Goal: Check status: Check status

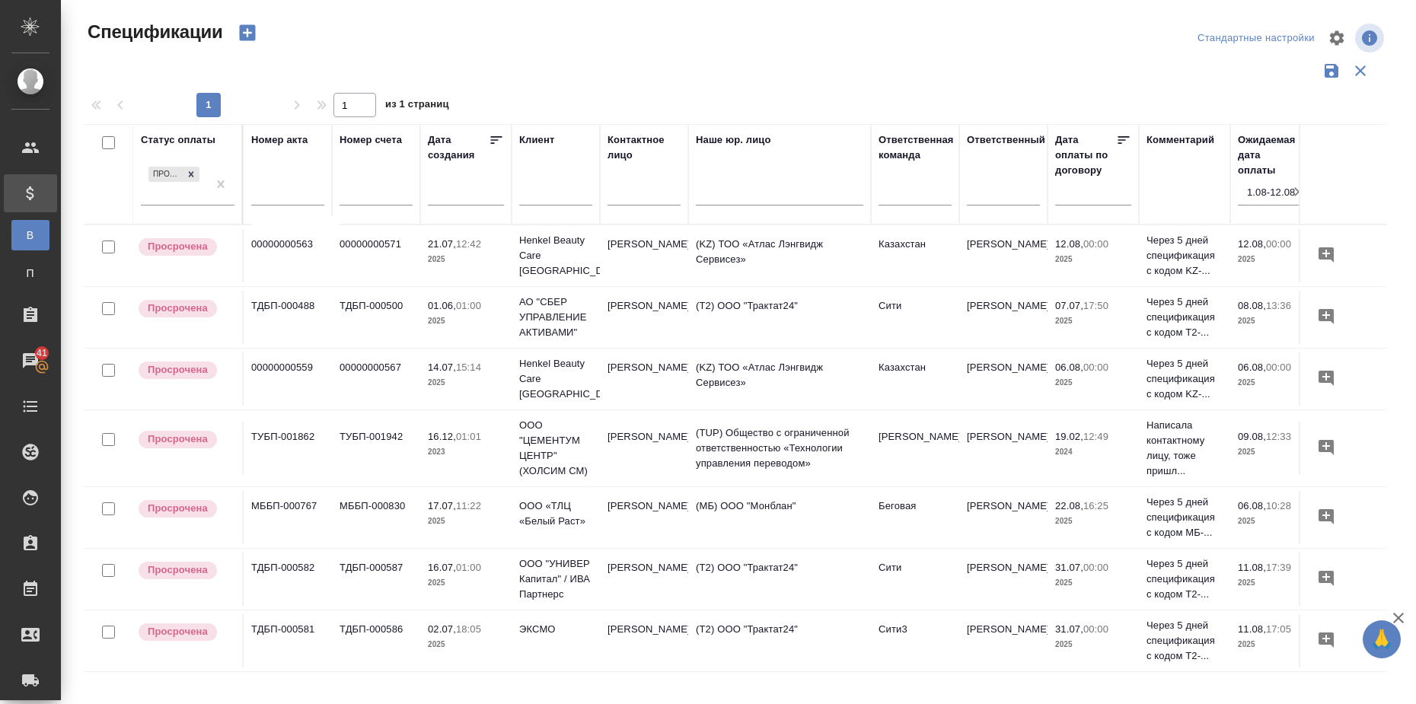
scroll to position [14, 270]
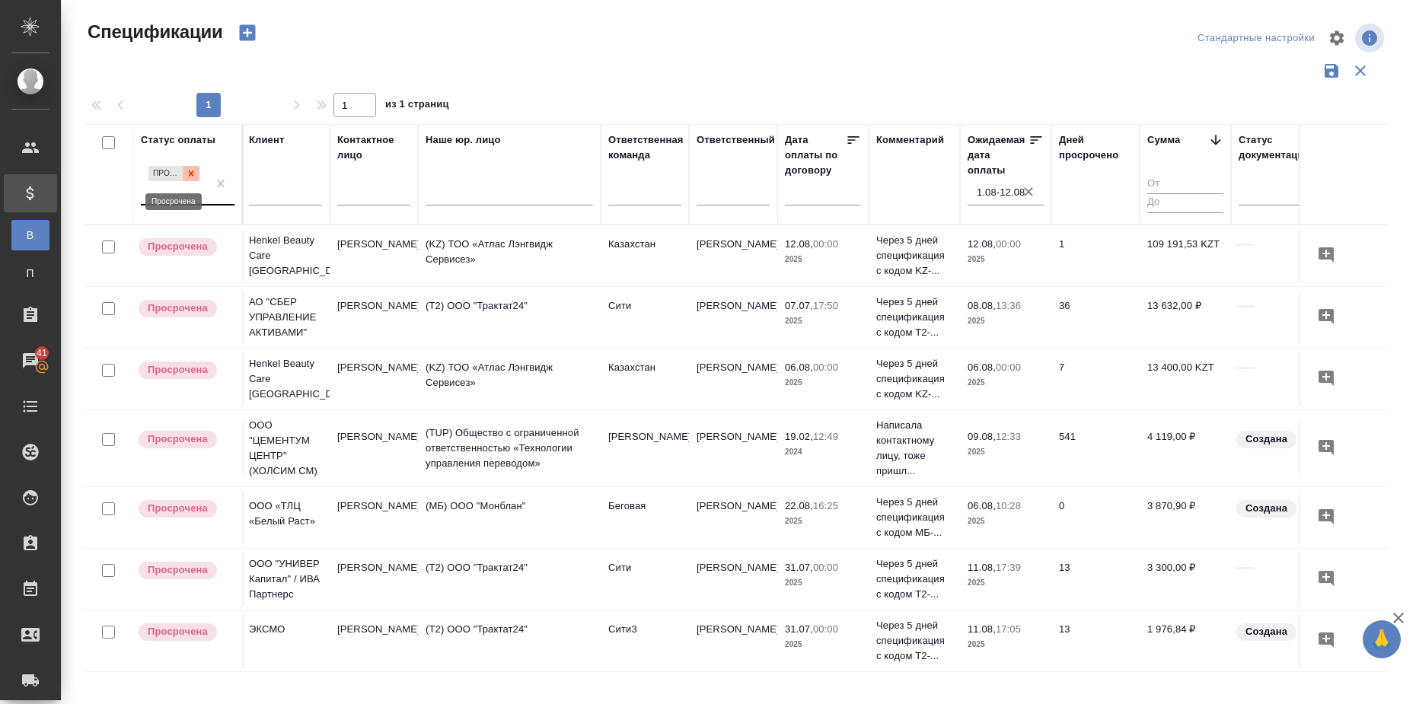
click at [193, 174] on icon at bounding box center [191, 173] width 11 height 11
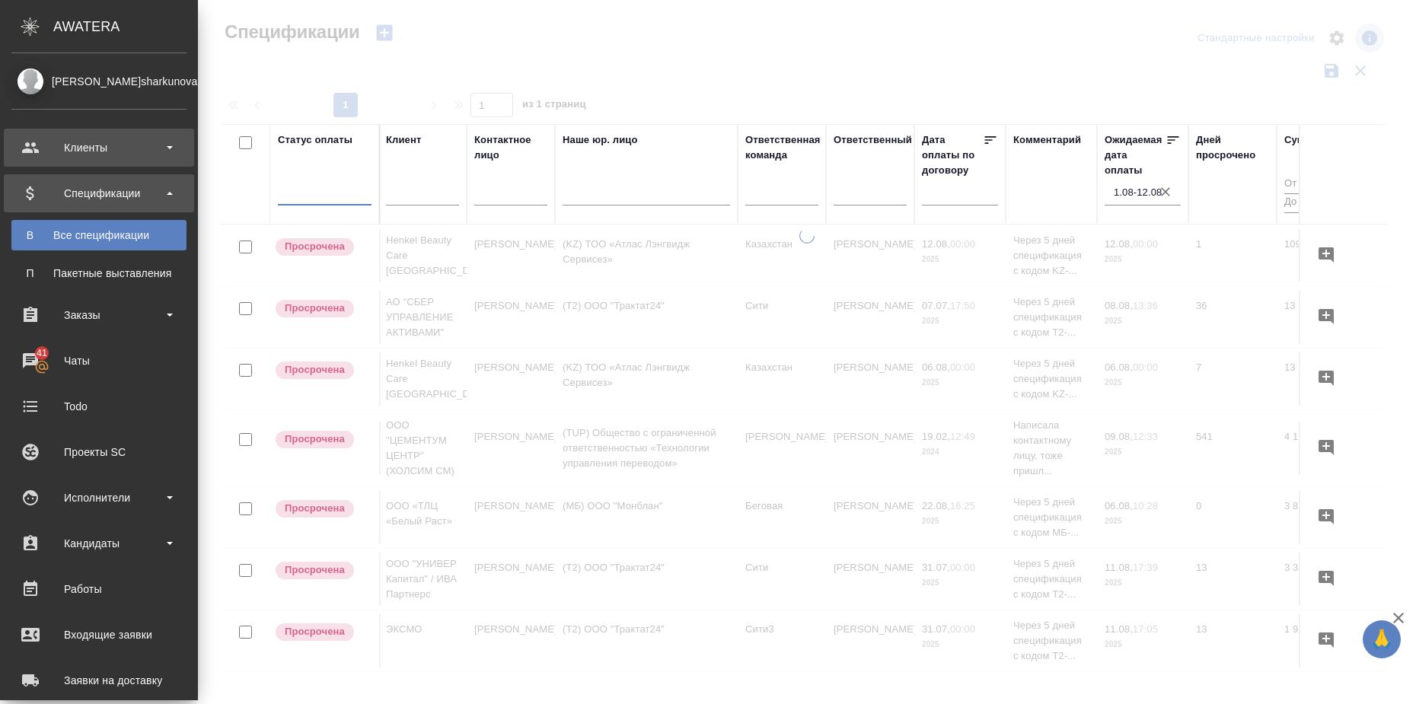
click at [109, 147] on div "Клиенты" at bounding box center [98, 147] width 175 height 23
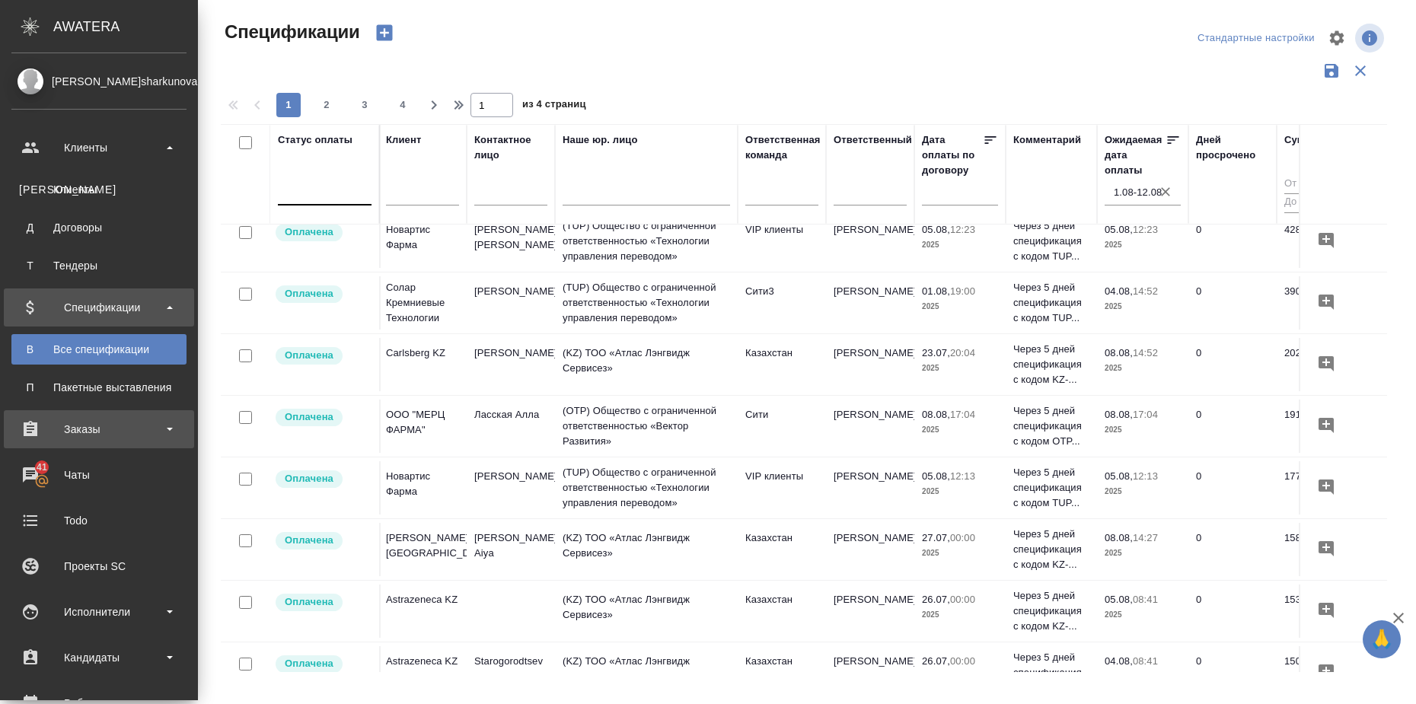
click at [167, 430] on b at bounding box center [170, 429] width 6 height 3
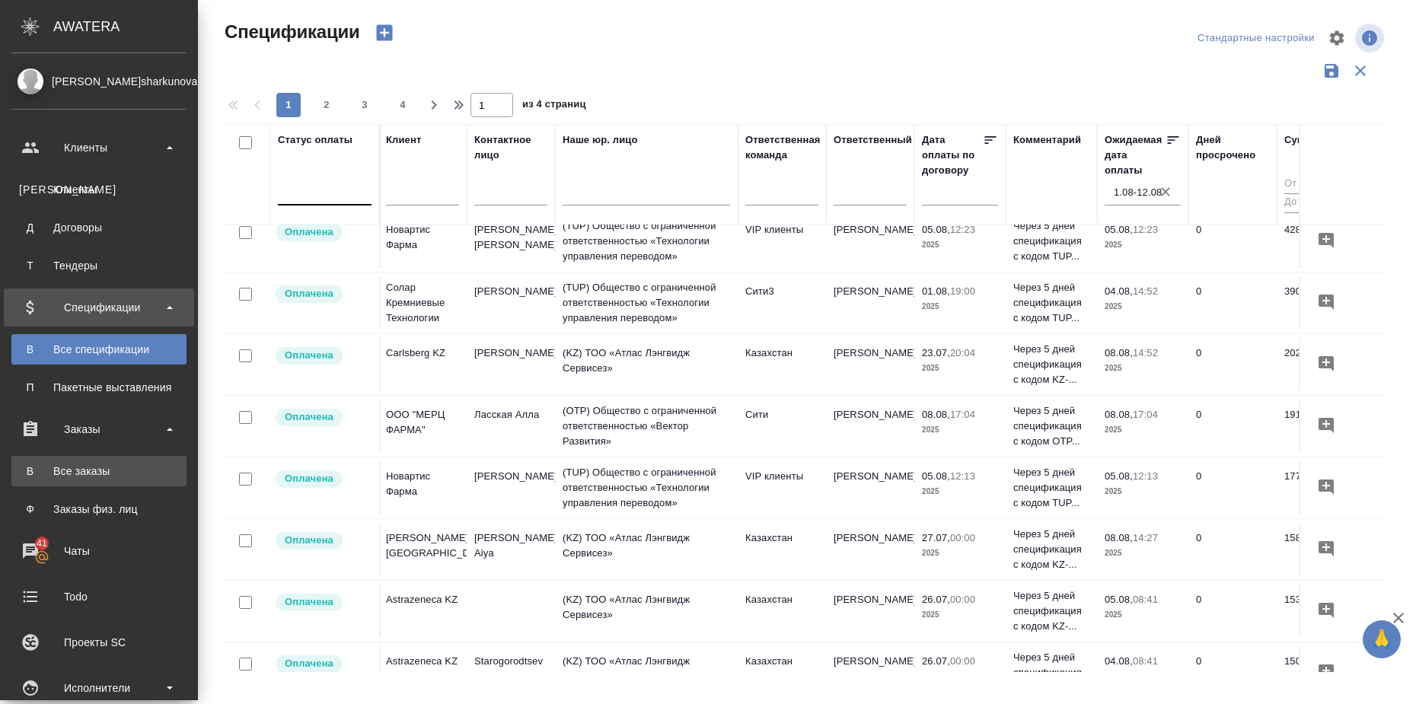
click at [152, 463] on link "В Все заказы" at bounding box center [98, 471] width 175 height 30
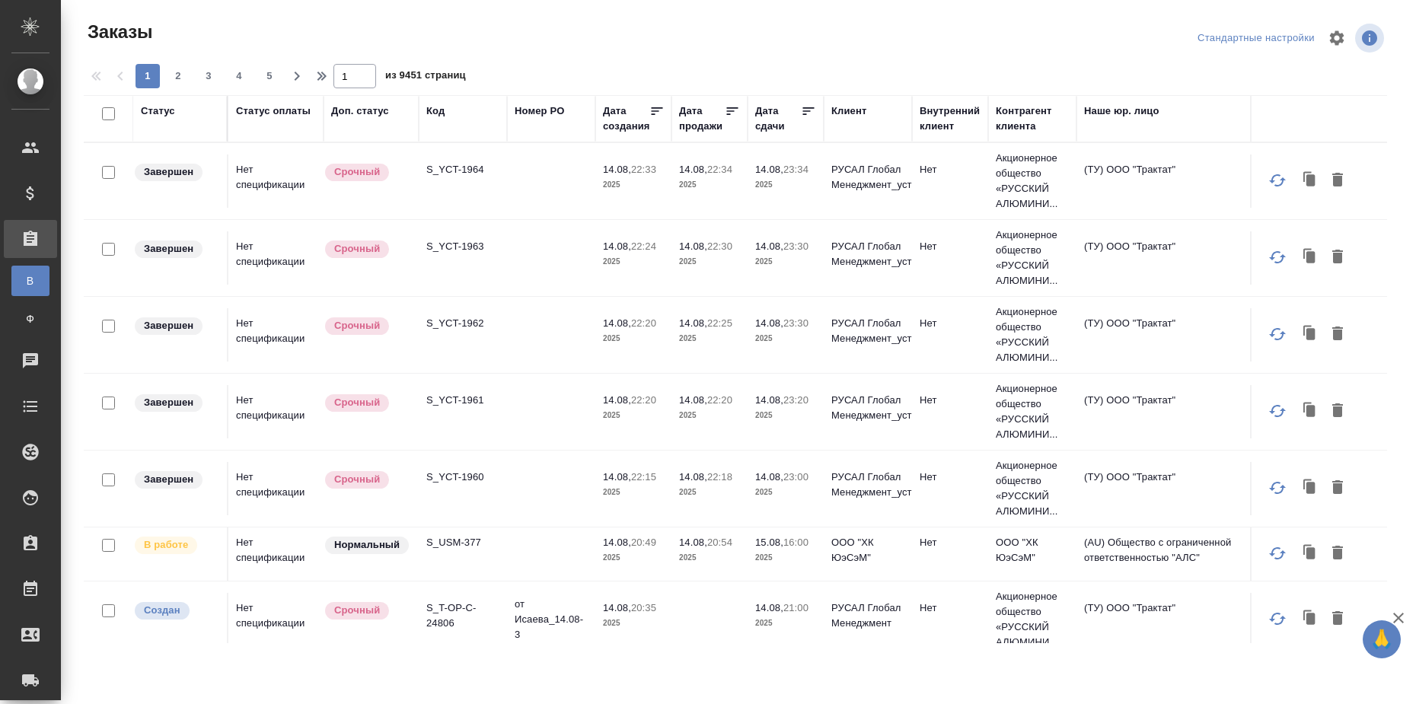
click at [155, 109] on div "Статус" at bounding box center [158, 111] width 34 height 15
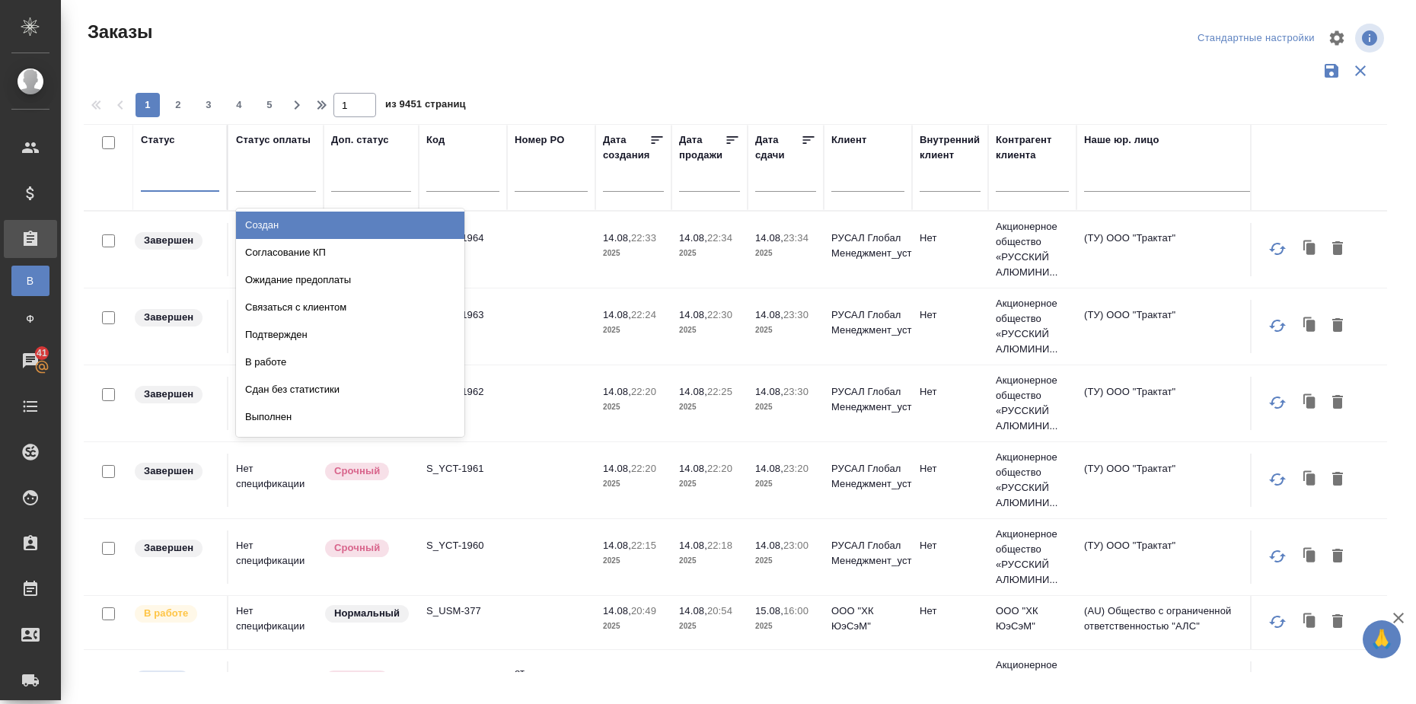
click at [169, 177] on div at bounding box center [180, 176] width 78 height 22
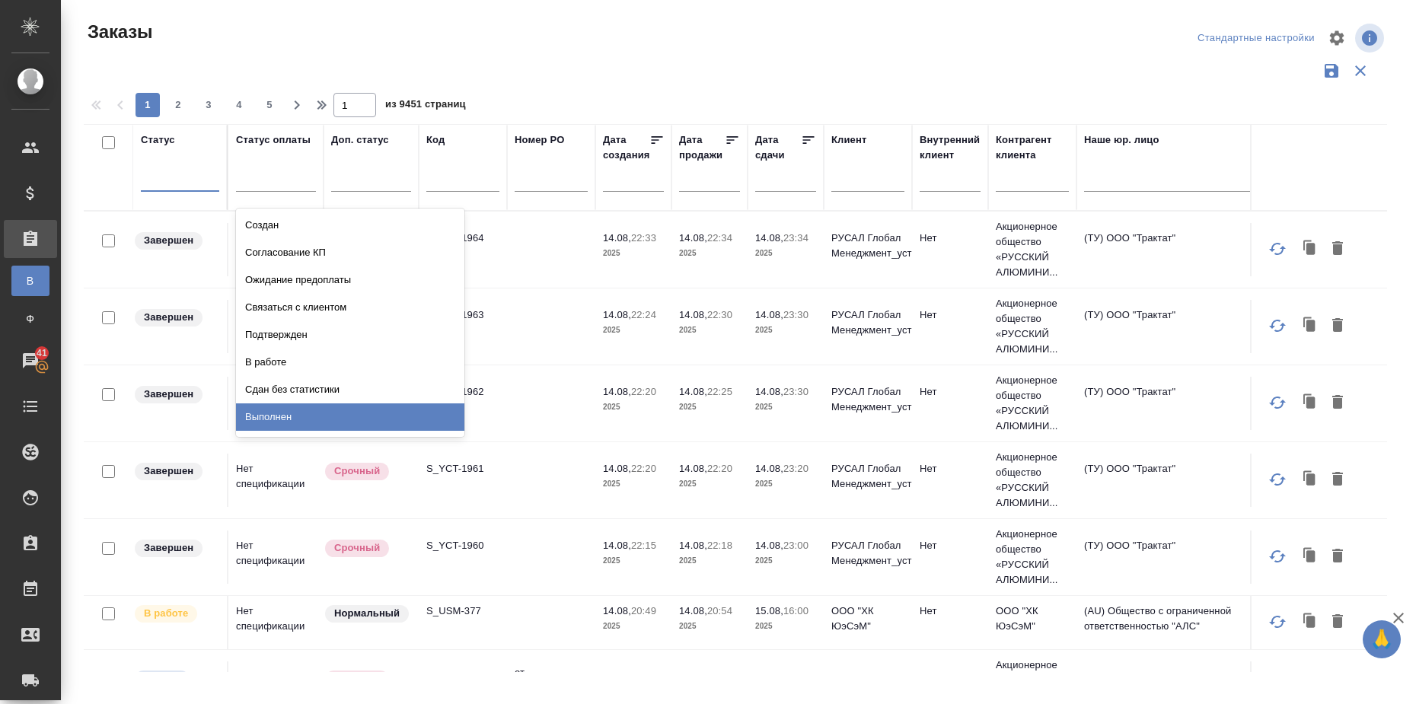
click at [305, 412] on div "Выполнен" at bounding box center [350, 416] width 228 height 27
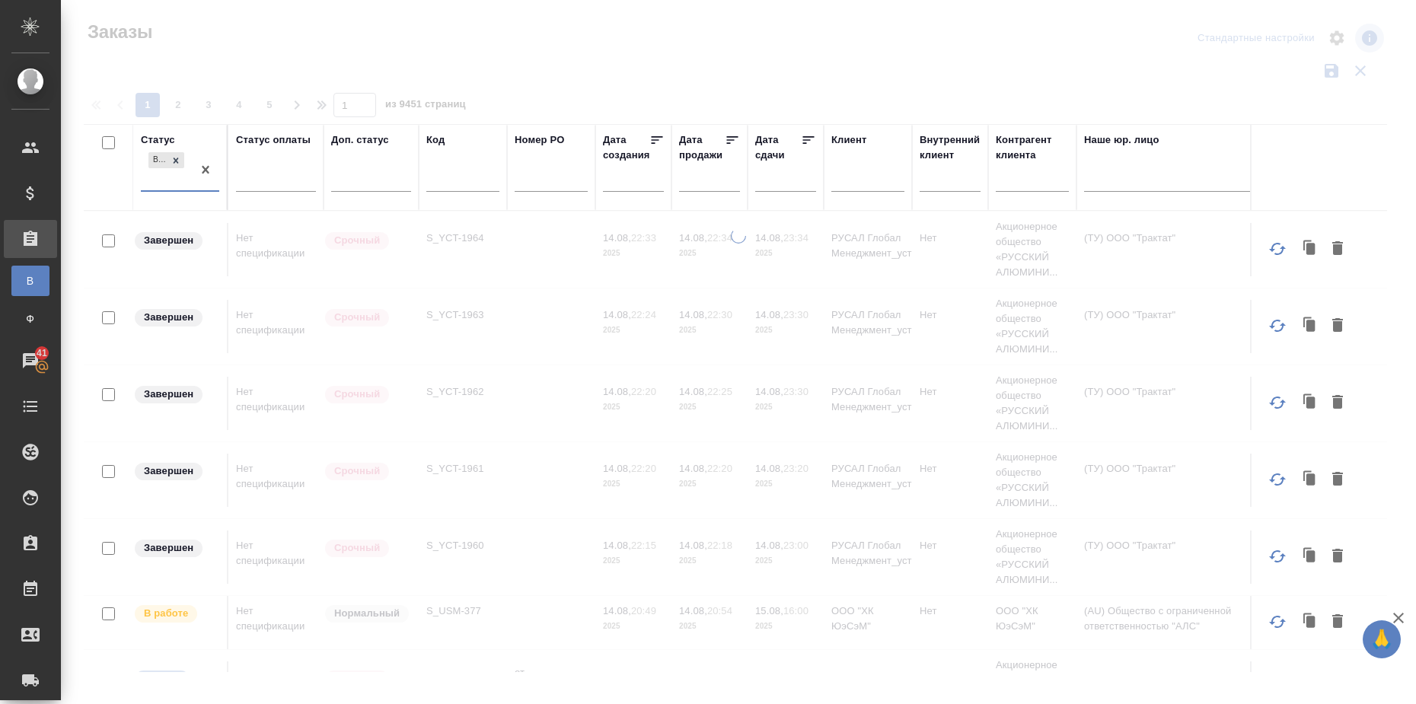
click at [167, 187] on div "Выполнен" at bounding box center [166, 169] width 51 height 41
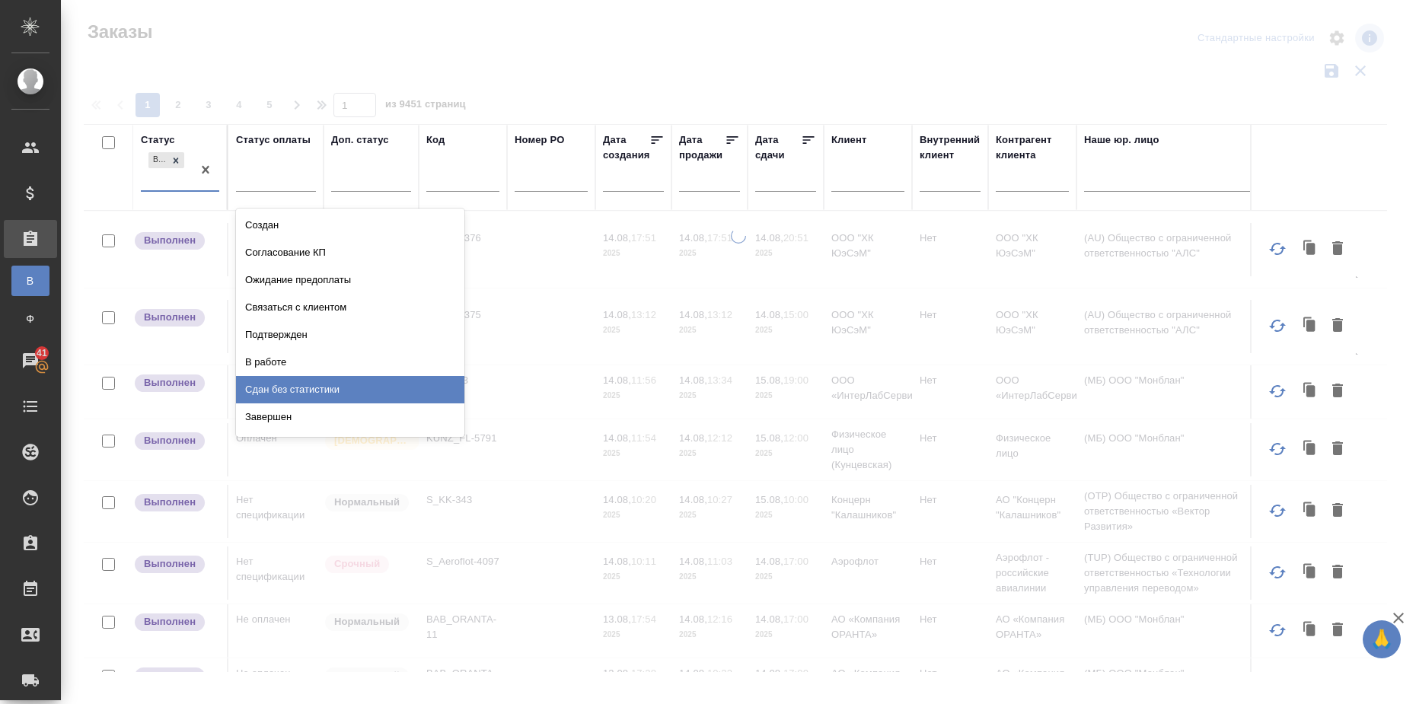
click at [325, 384] on div "Сдан без статистики" at bounding box center [350, 389] width 228 height 27
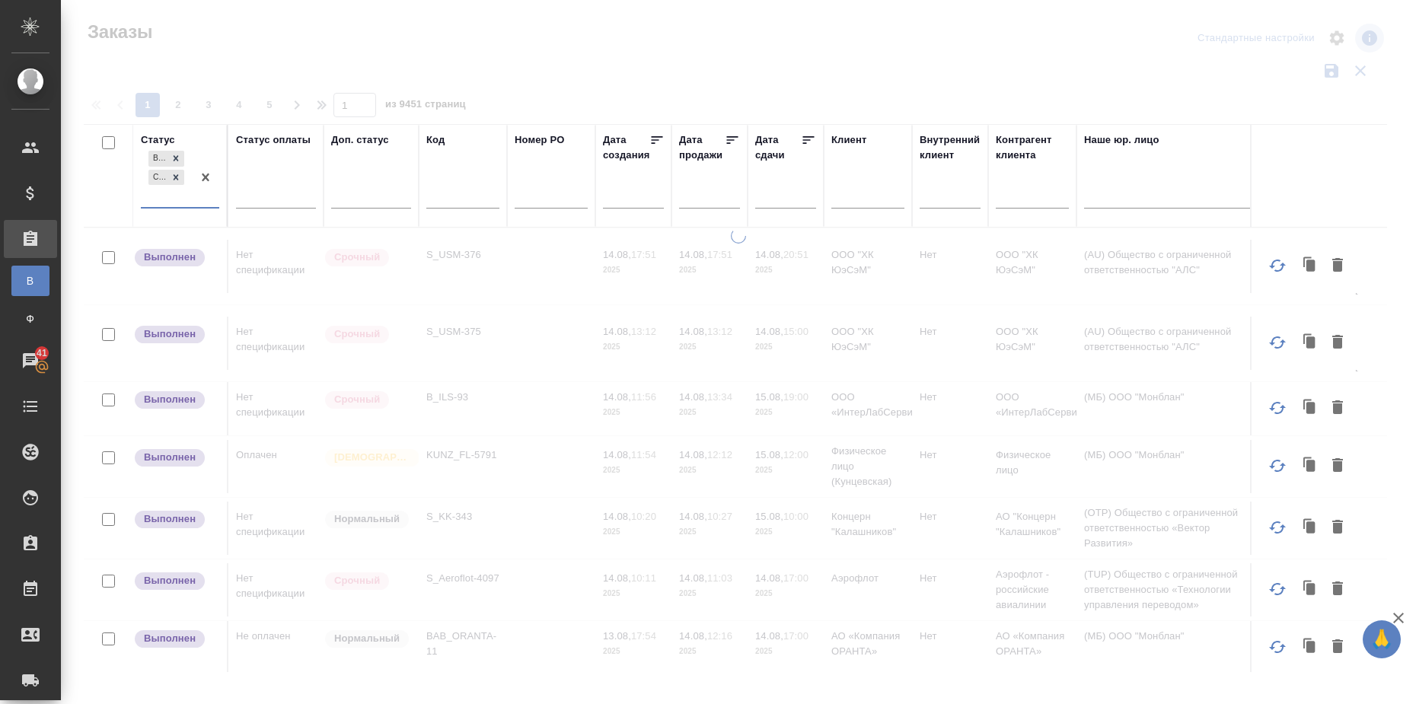
click at [189, 194] on div "Выполнен Сдан без статистики" at bounding box center [166, 177] width 51 height 59
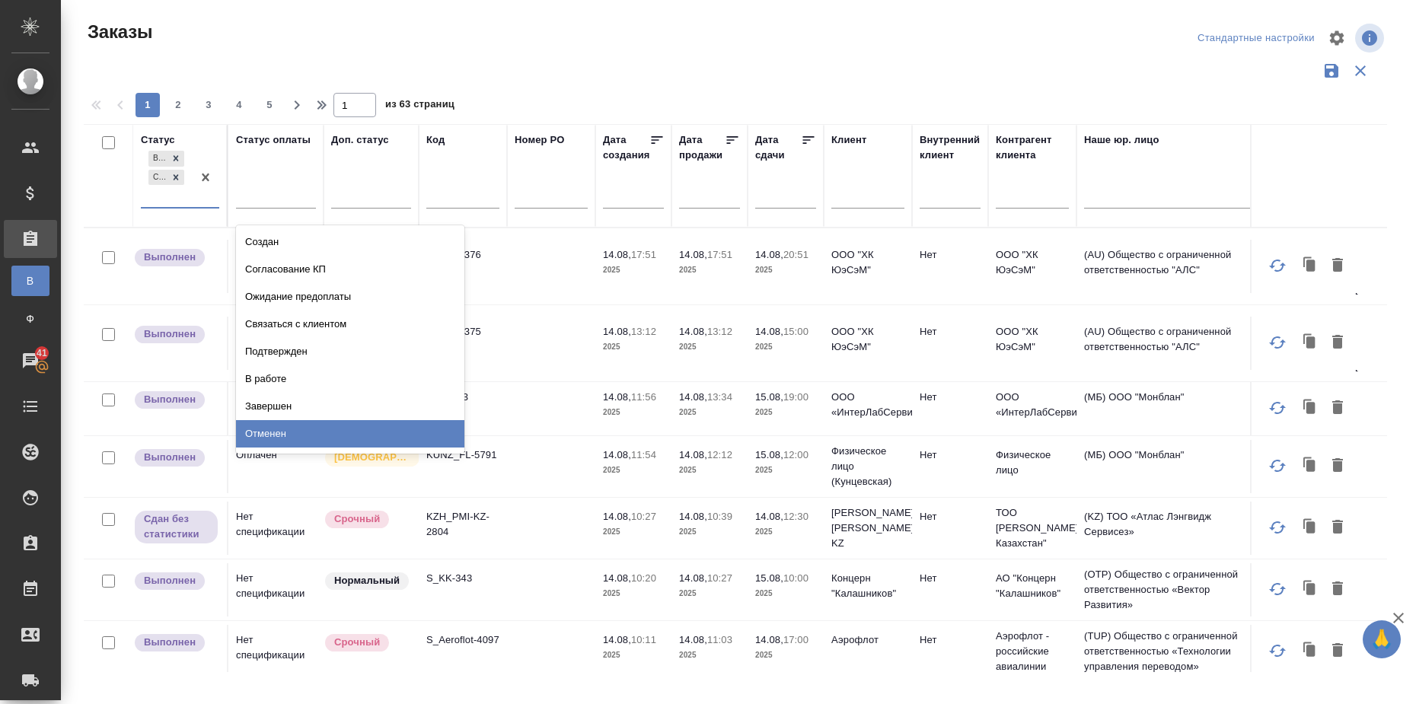
scroll to position [52, 0]
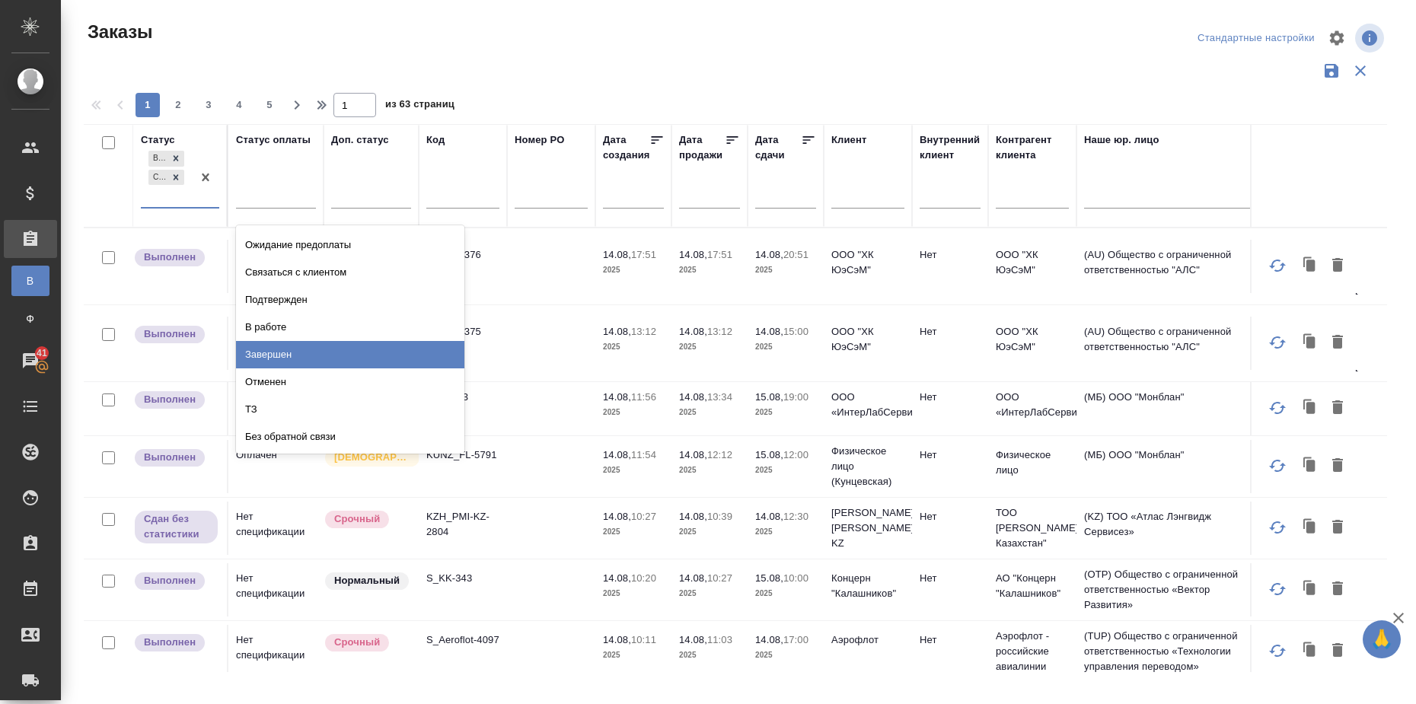
click at [351, 359] on div "Завершен" at bounding box center [350, 354] width 228 height 27
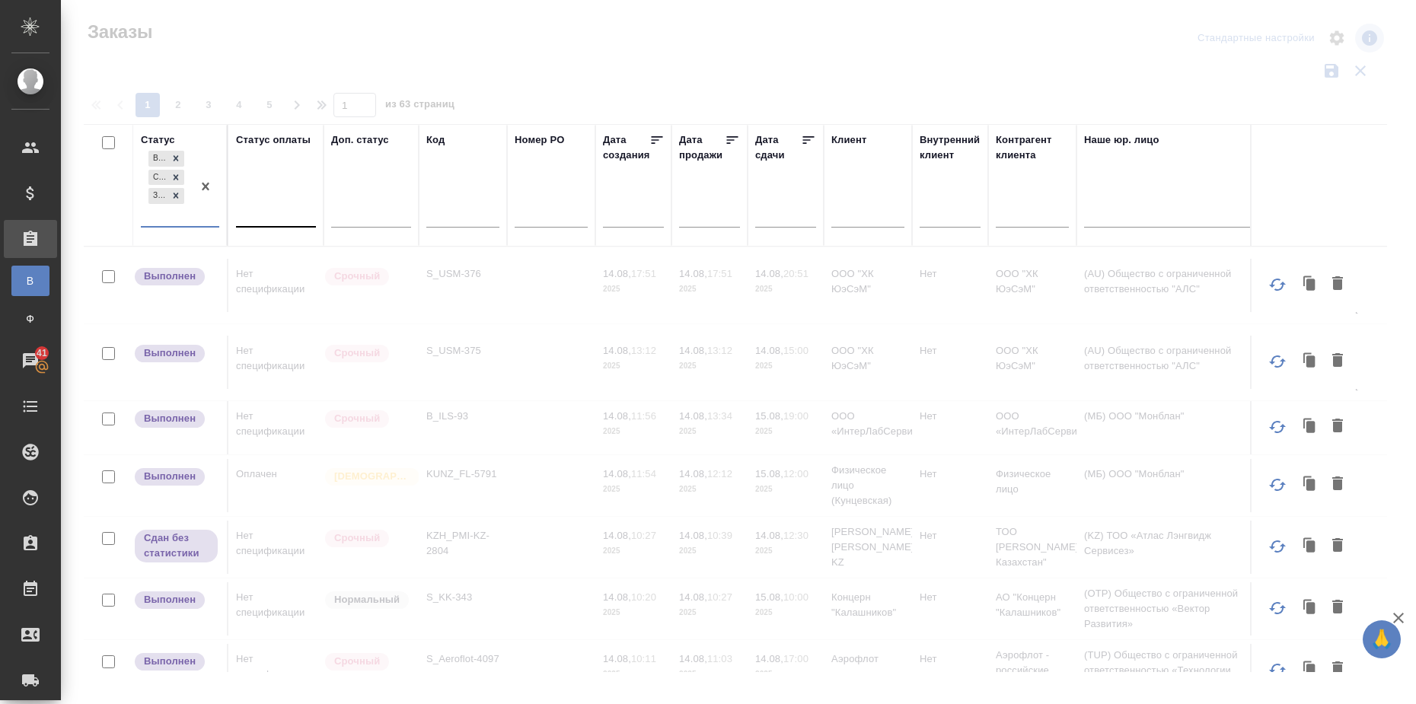
click at [279, 219] on div at bounding box center [276, 212] width 80 height 22
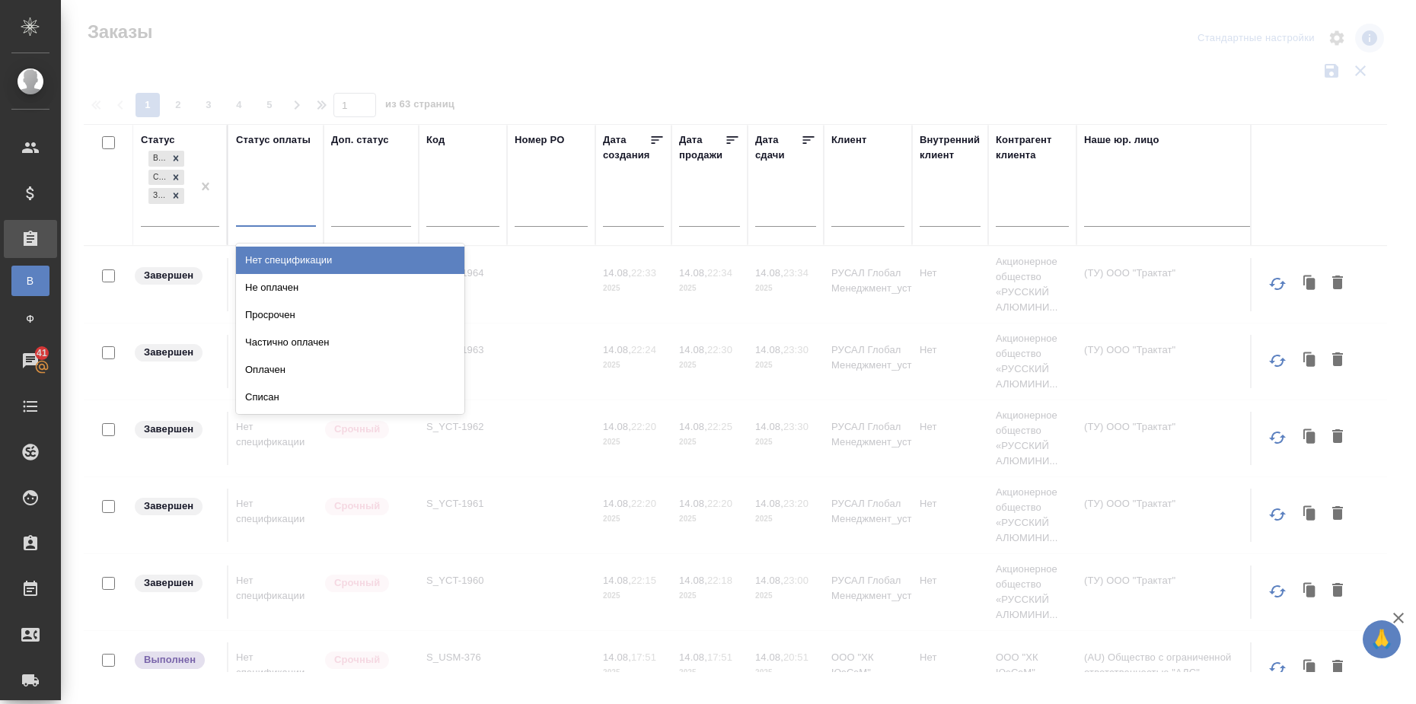
click at [285, 259] on div "Нет спецификации" at bounding box center [350, 260] width 228 height 27
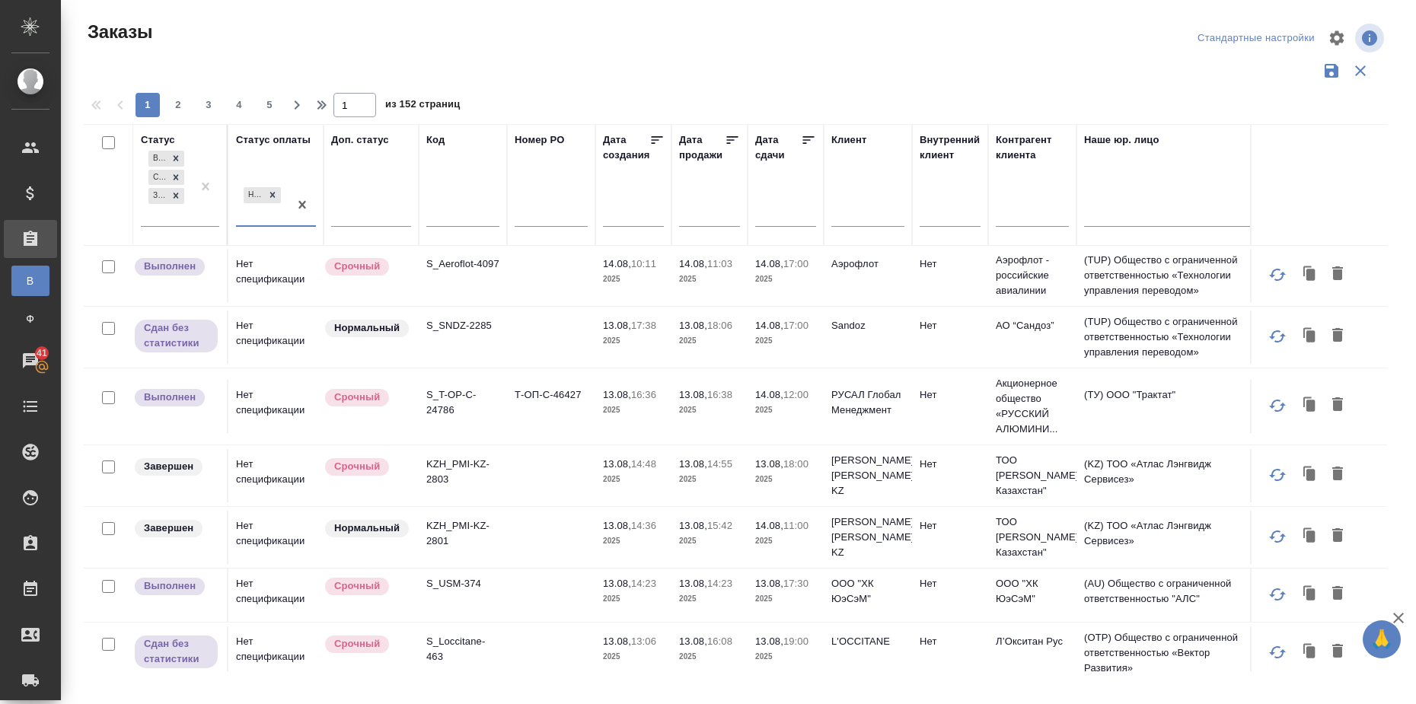
scroll to position [761, 0]
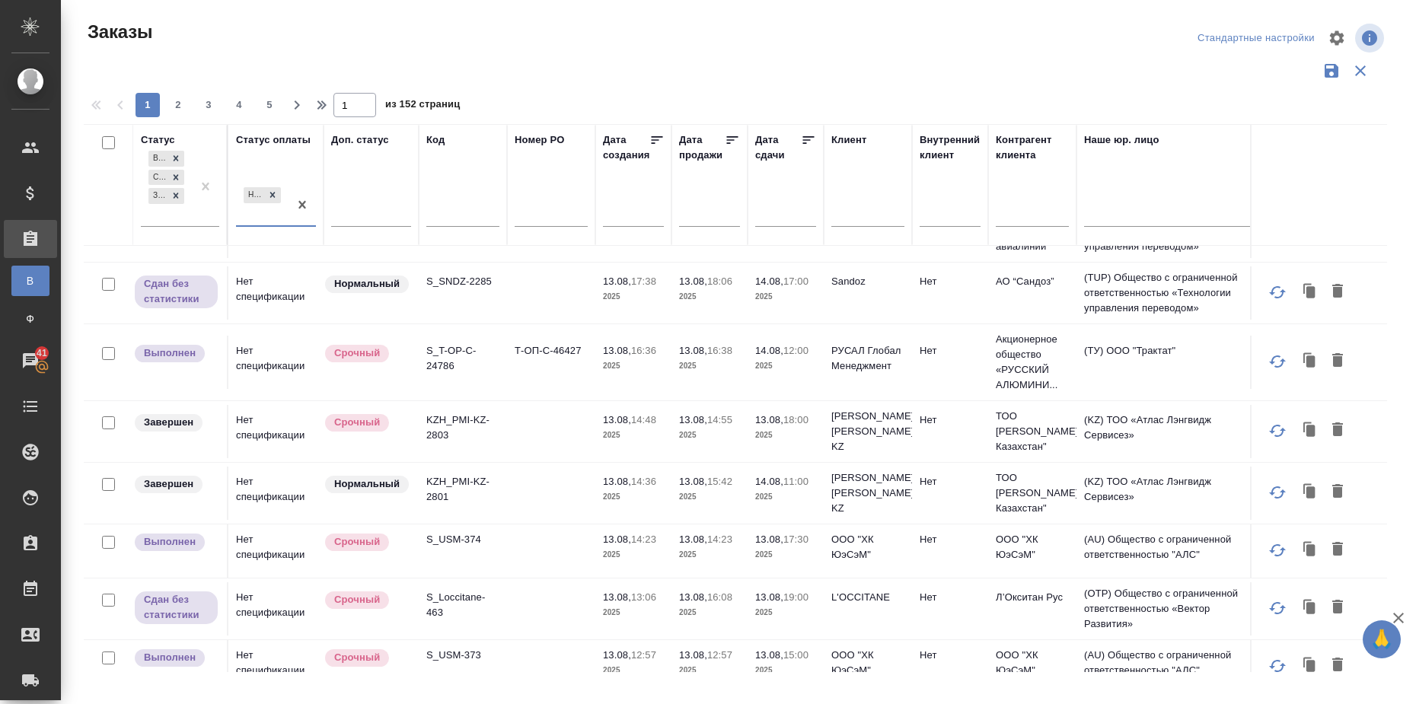
click at [812, 136] on icon at bounding box center [808, 139] width 15 height 15
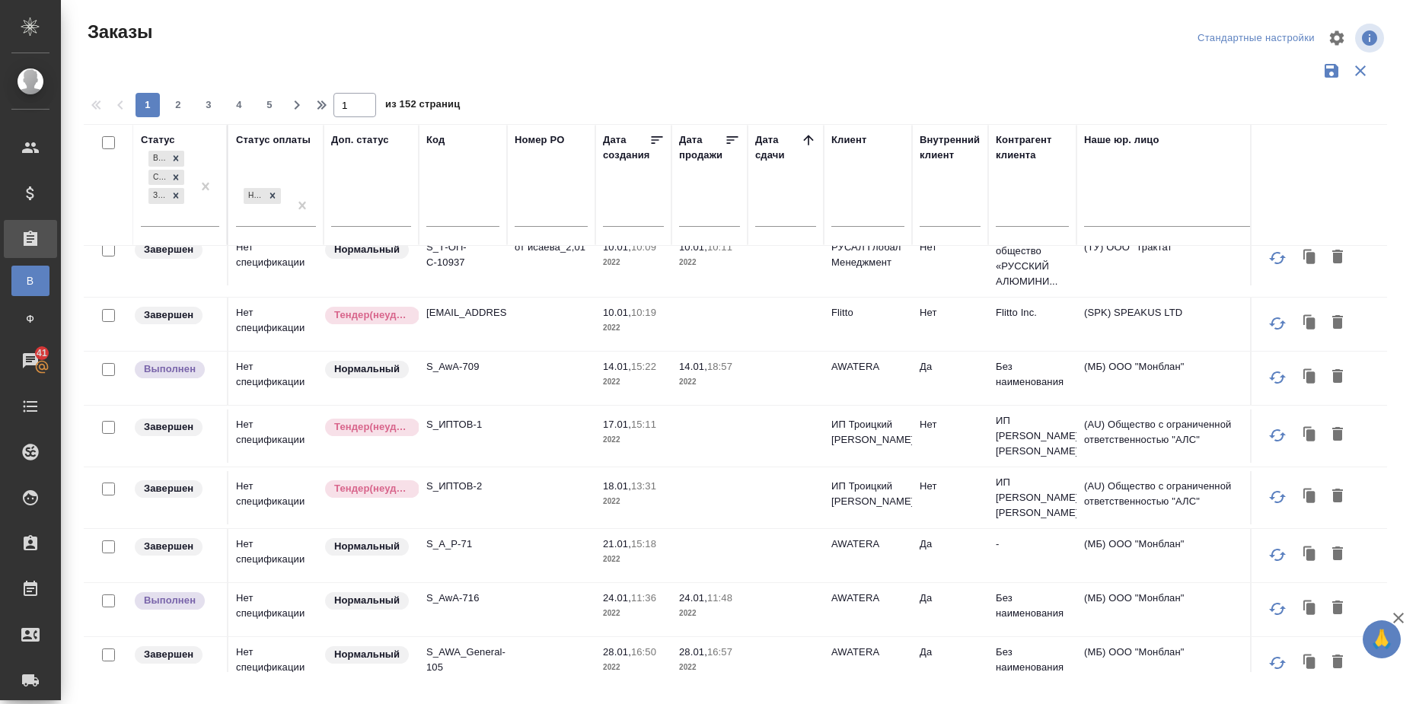
scroll to position [72, 0]
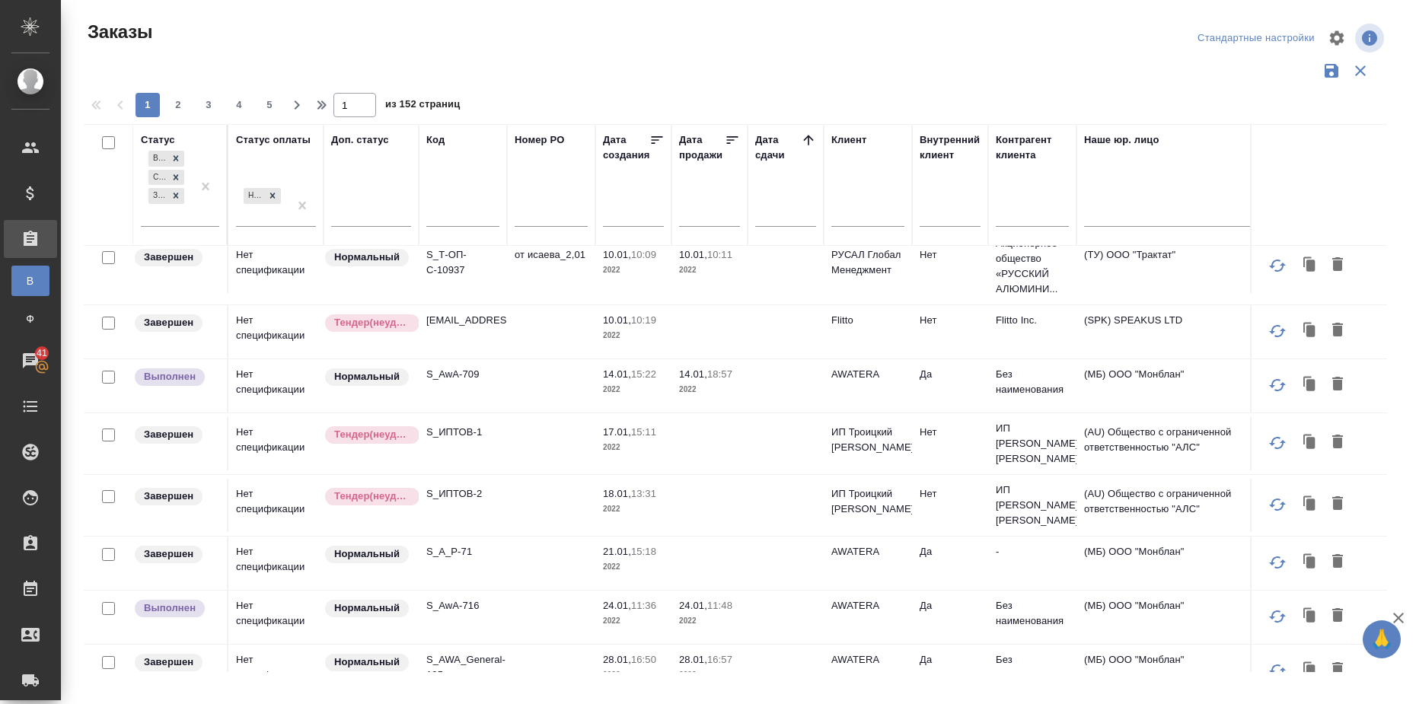
click at [809, 139] on icon at bounding box center [808, 140] width 10 height 10
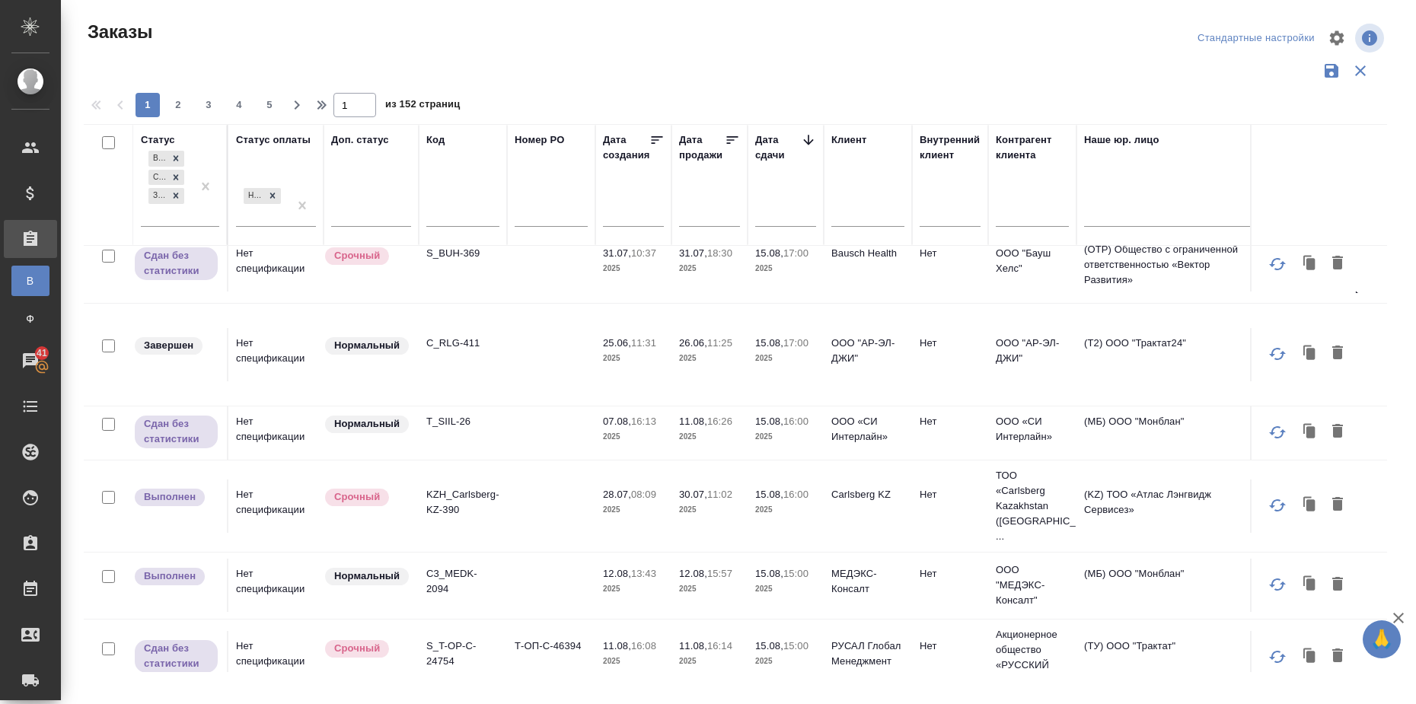
scroll to position [1364, 0]
click at [214, 110] on span "3" at bounding box center [208, 104] width 24 height 15
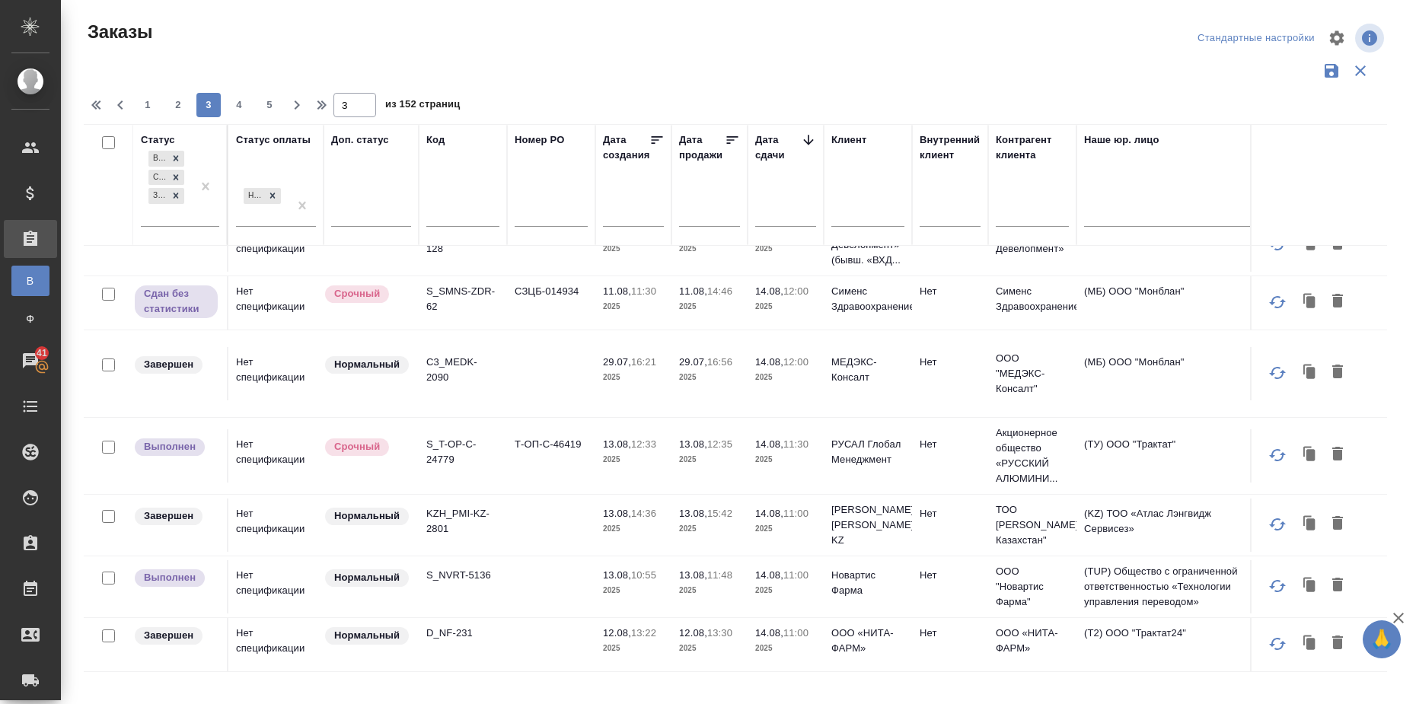
scroll to position [1262, 0]
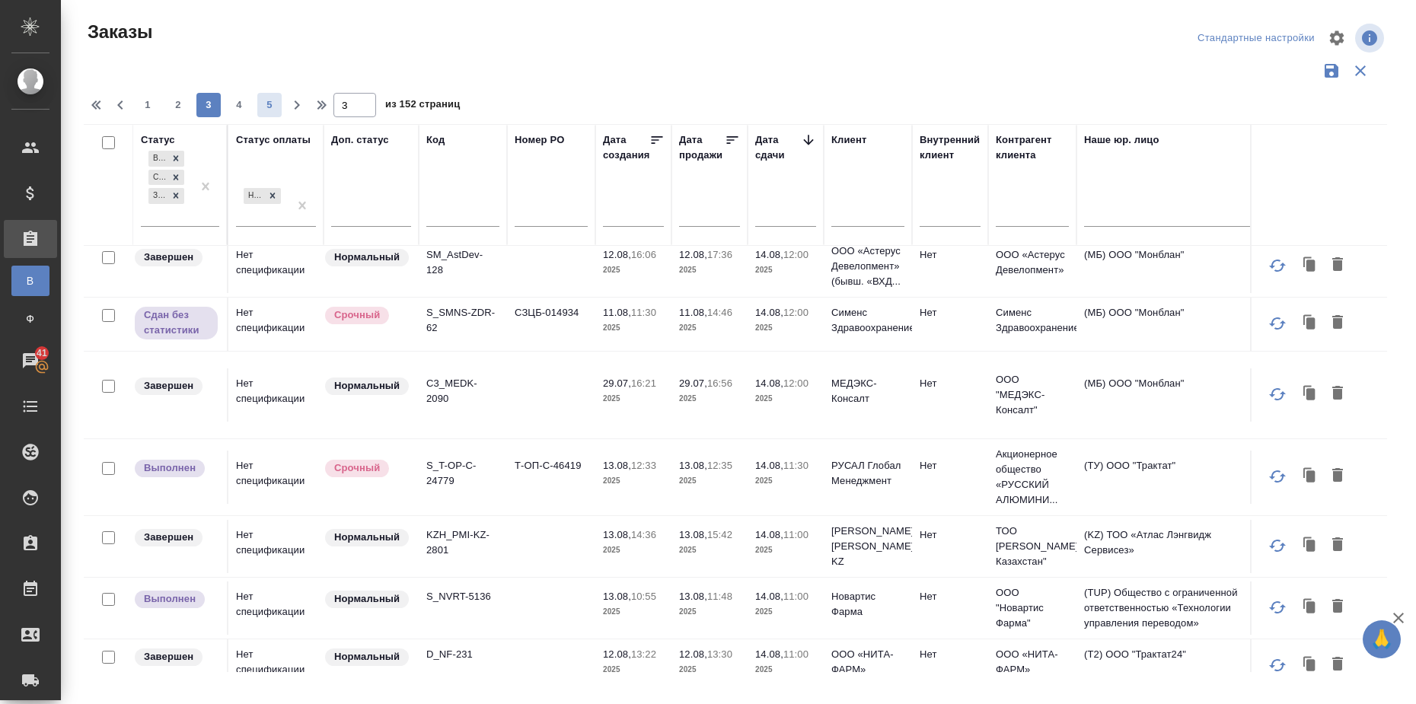
click at [273, 101] on span "5" at bounding box center [269, 104] width 24 height 15
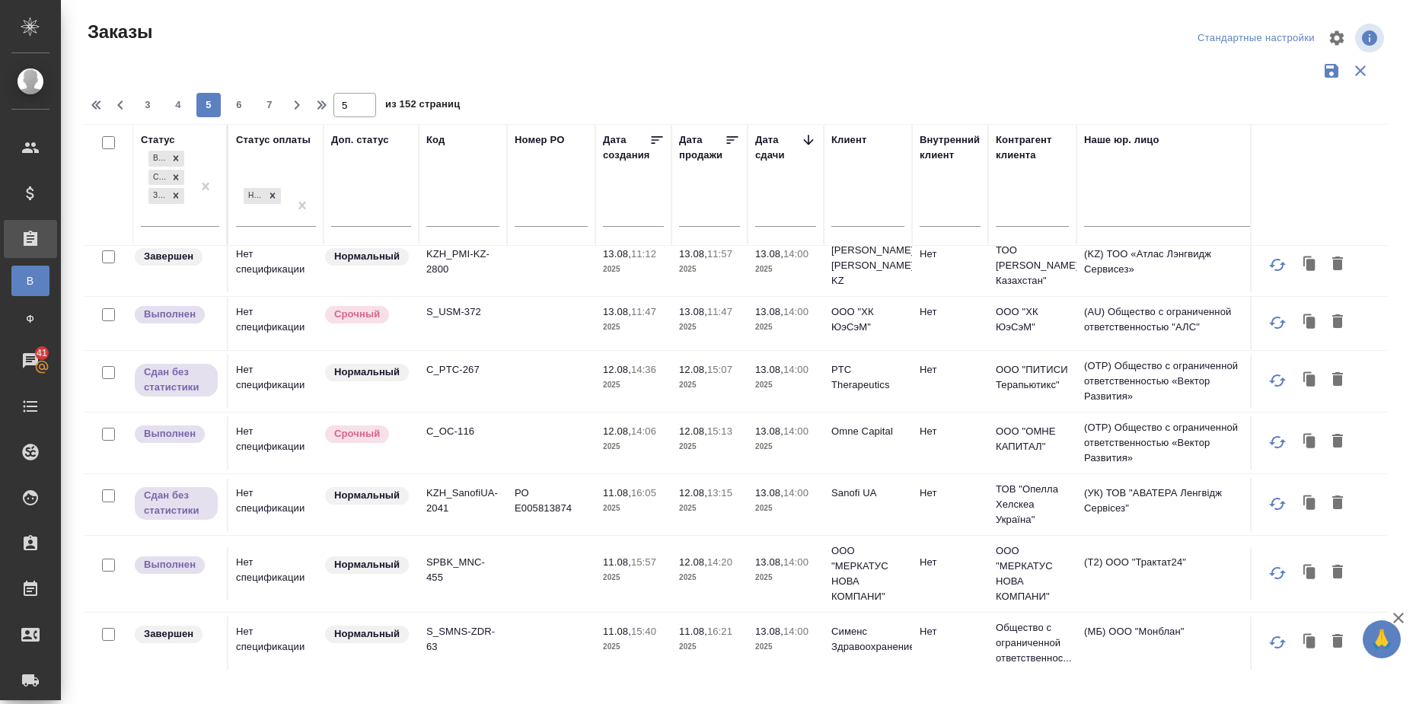
scroll to position [1278, 0]
click at [270, 98] on span "7" at bounding box center [269, 104] width 24 height 15
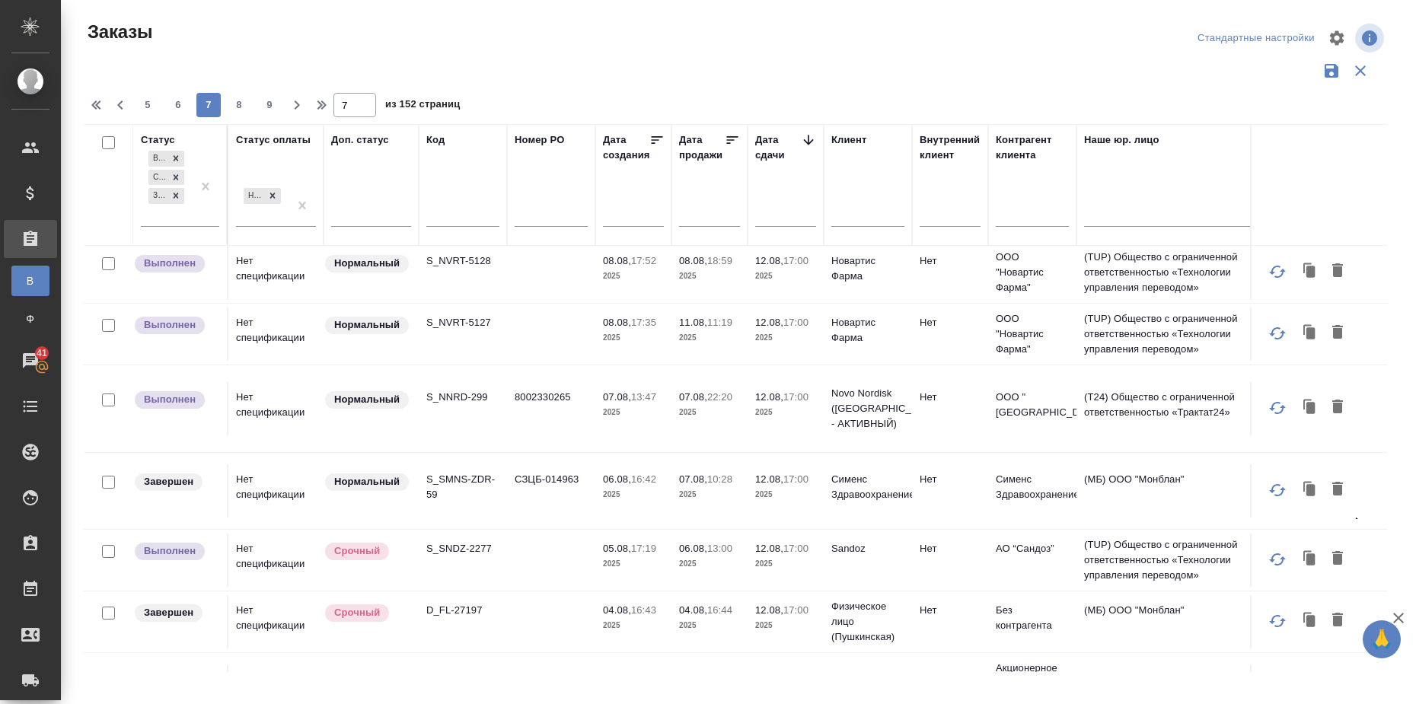
scroll to position [1320, 0]
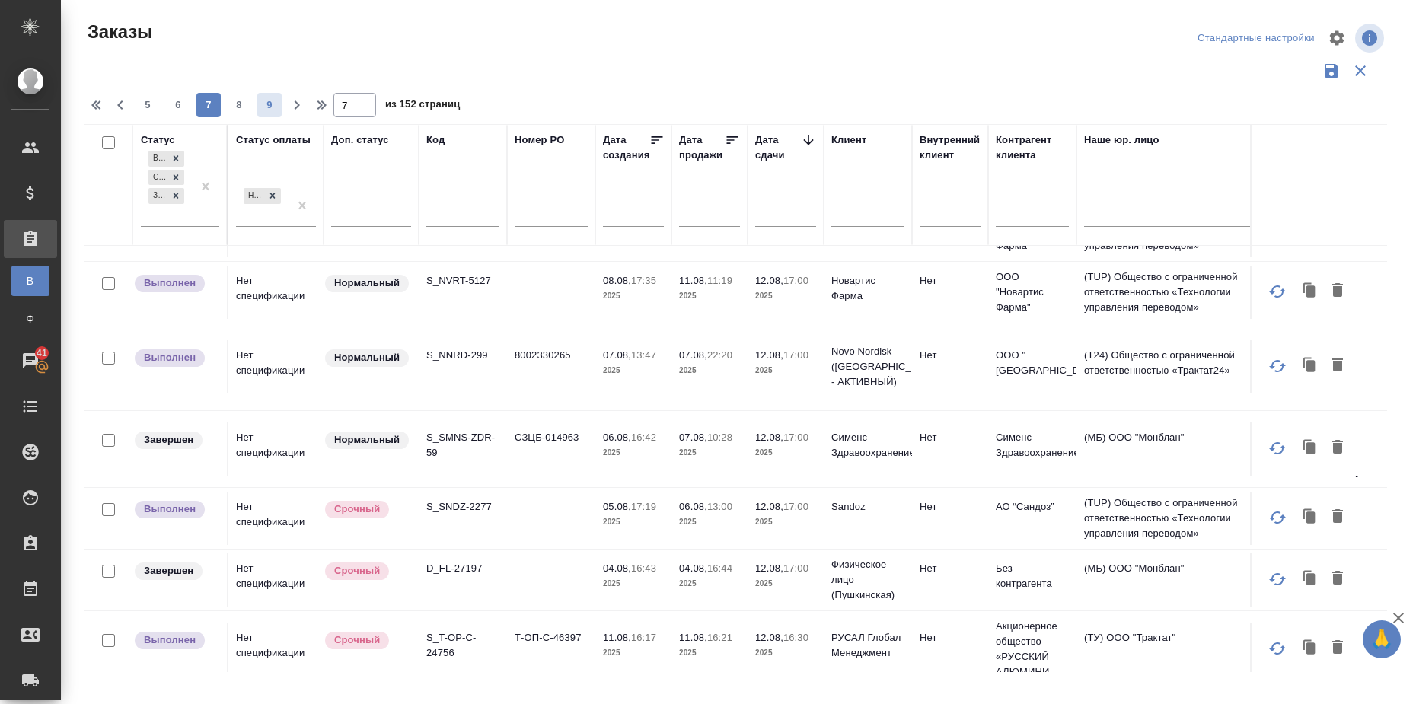
click at [271, 100] on span "9" at bounding box center [269, 104] width 24 height 15
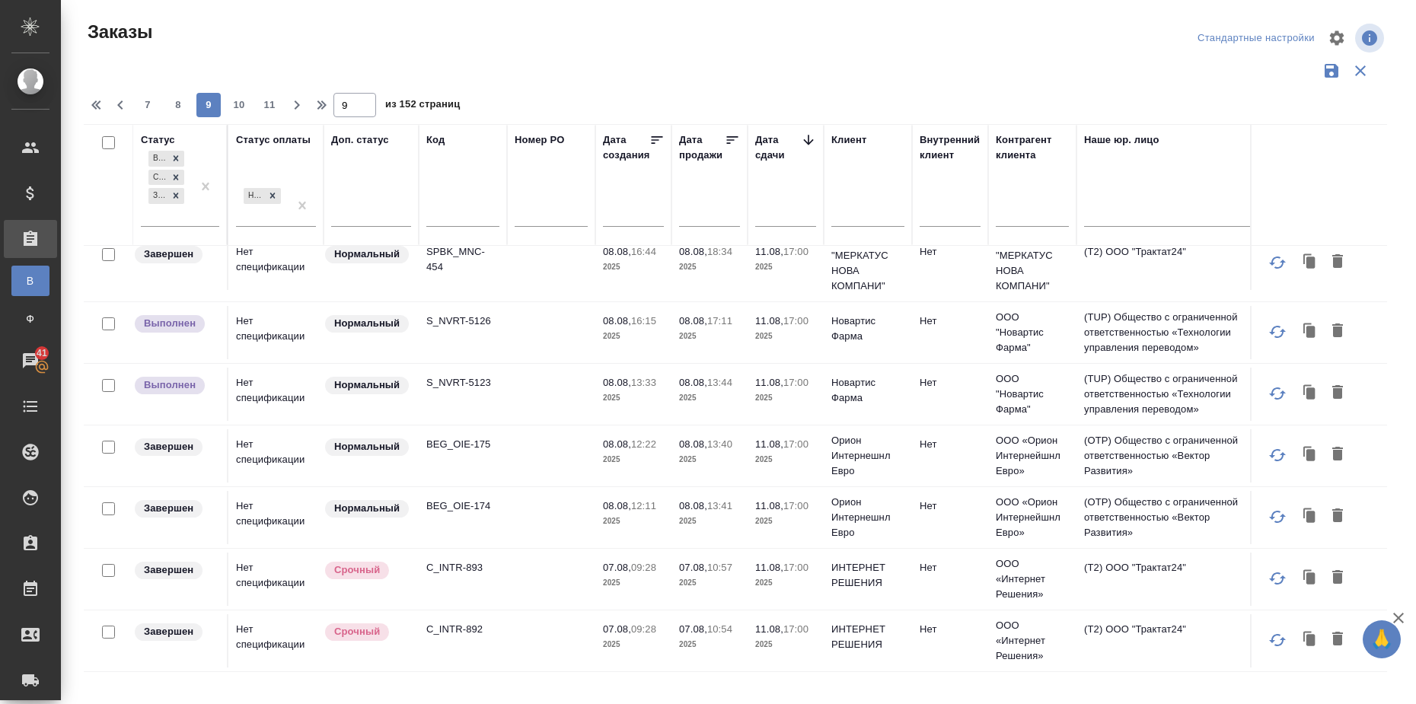
scroll to position [1345, 0]
click at [272, 100] on span "11" at bounding box center [269, 104] width 24 height 15
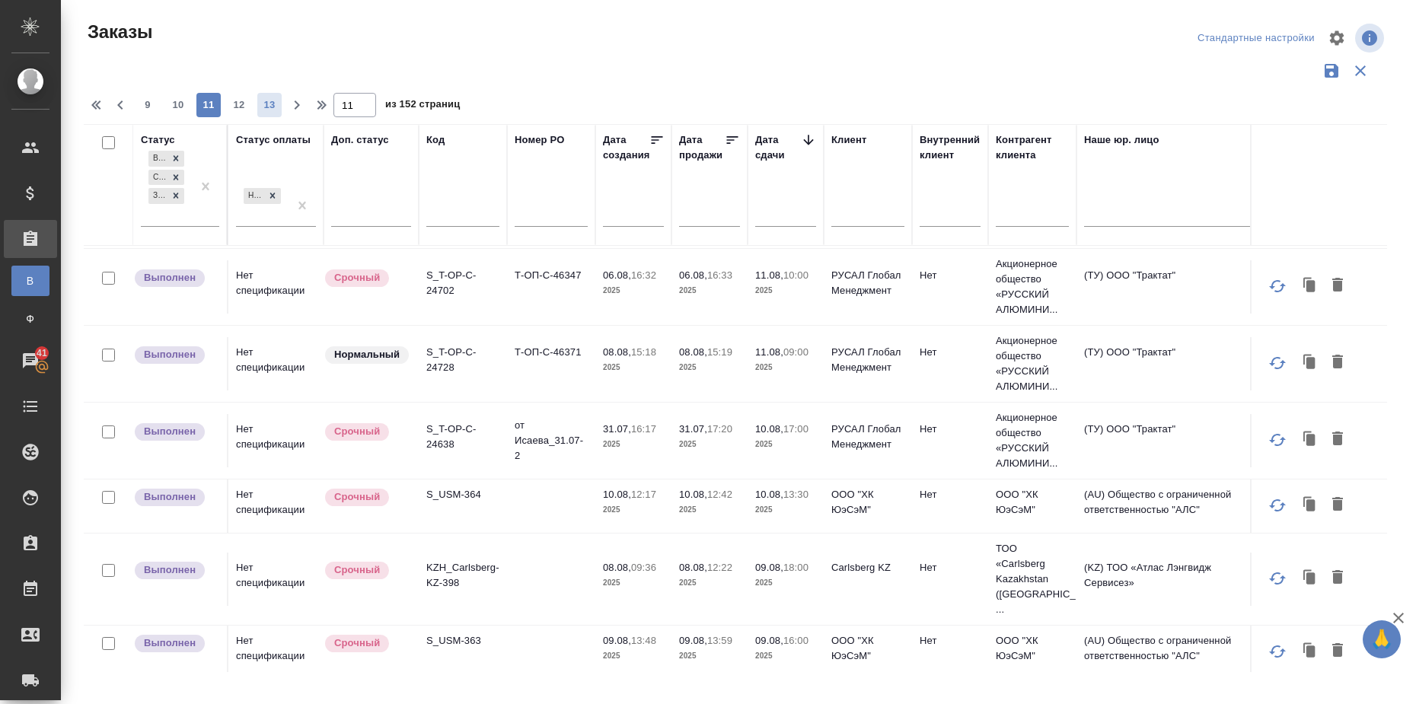
scroll to position [1364, 0]
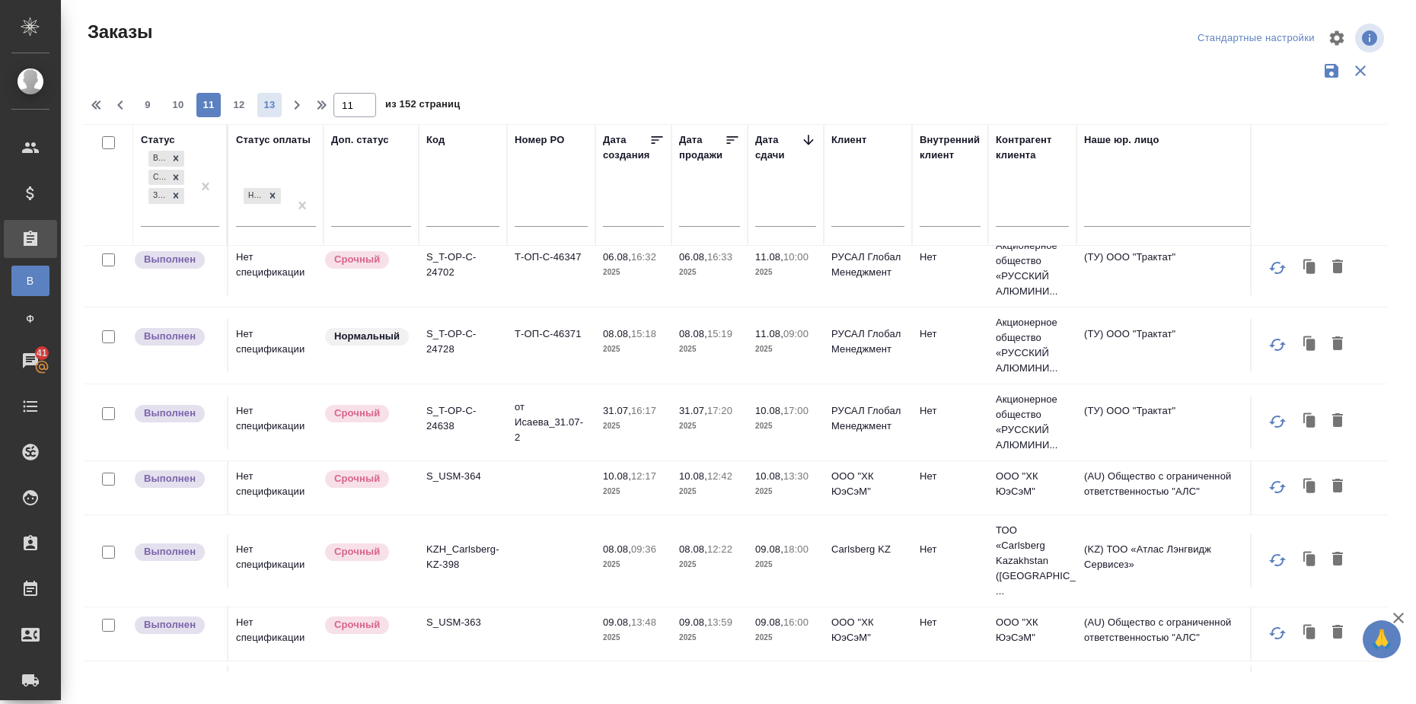
click at [273, 100] on span "13" at bounding box center [269, 104] width 24 height 15
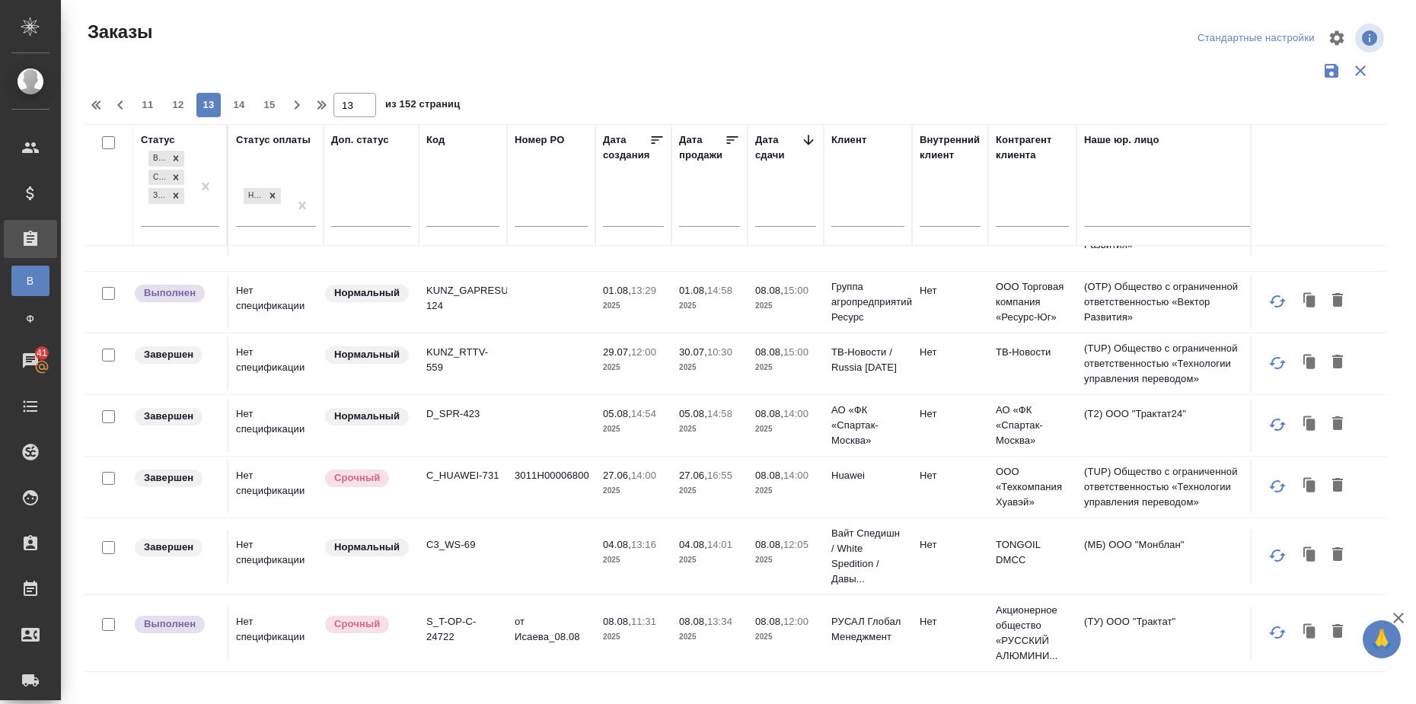
scroll to position [1242, 0]
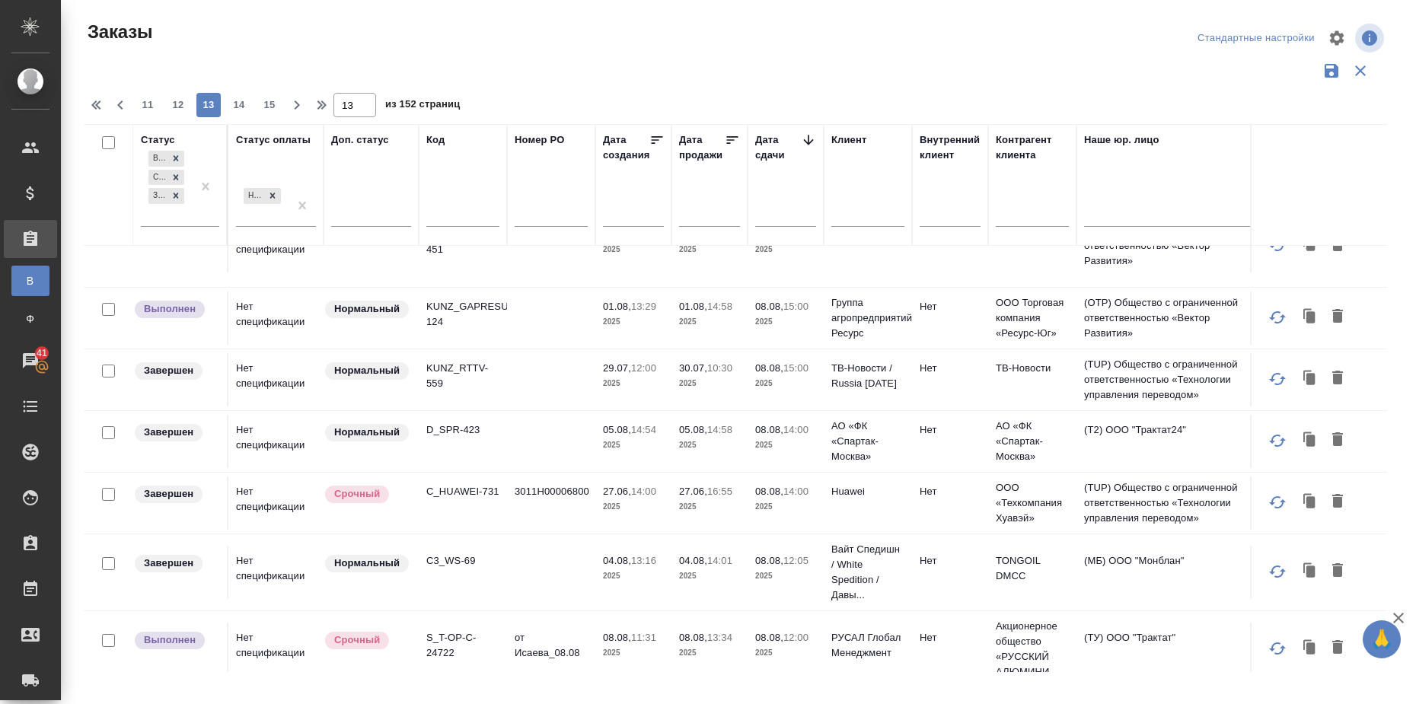
click at [273, 100] on span "15" at bounding box center [269, 104] width 24 height 15
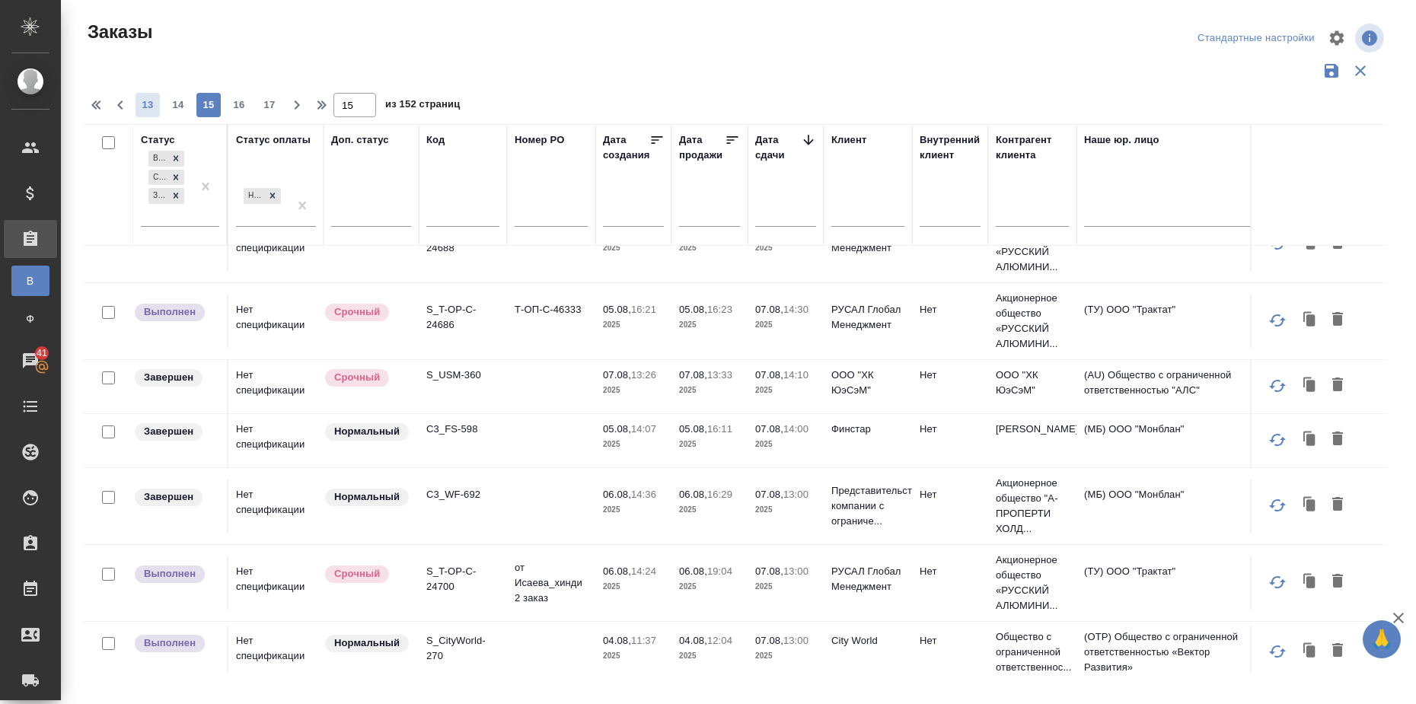
scroll to position [1364, 0]
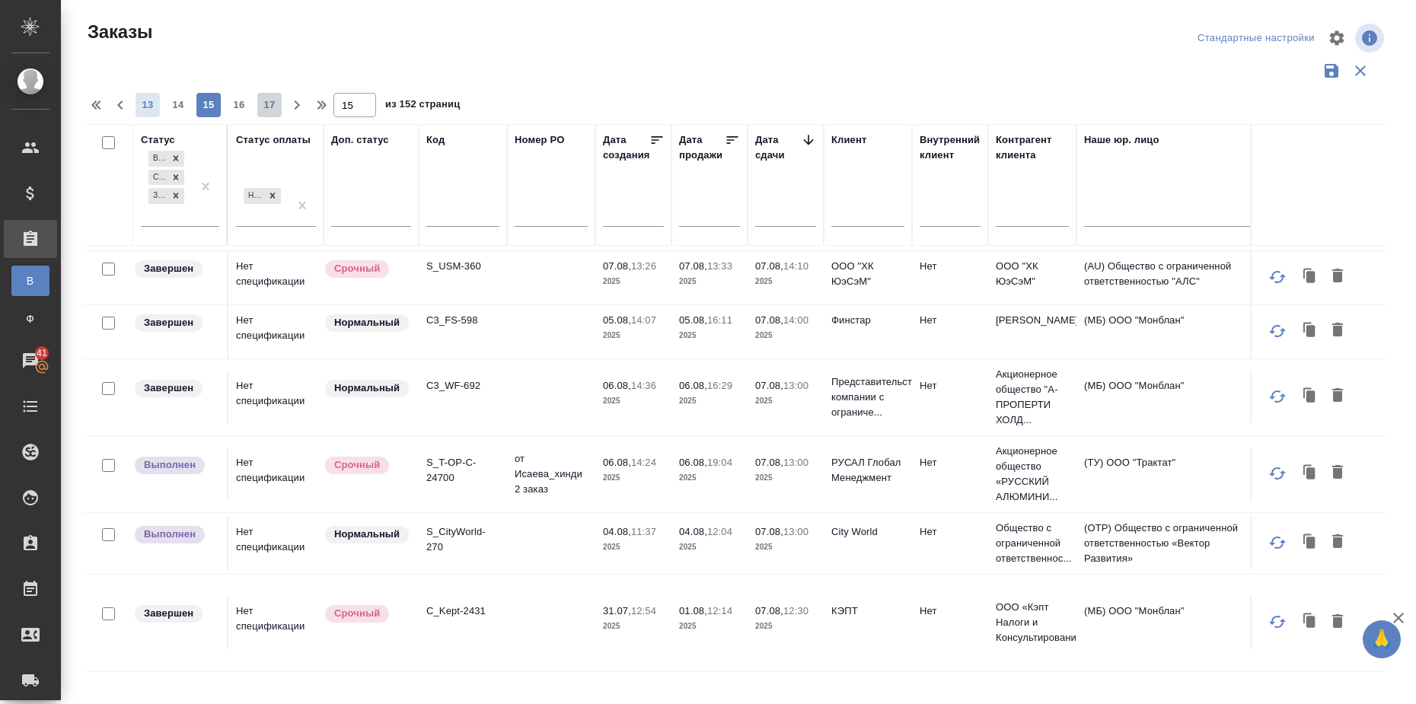
click at [273, 100] on span "17" at bounding box center [269, 104] width 24 height 15
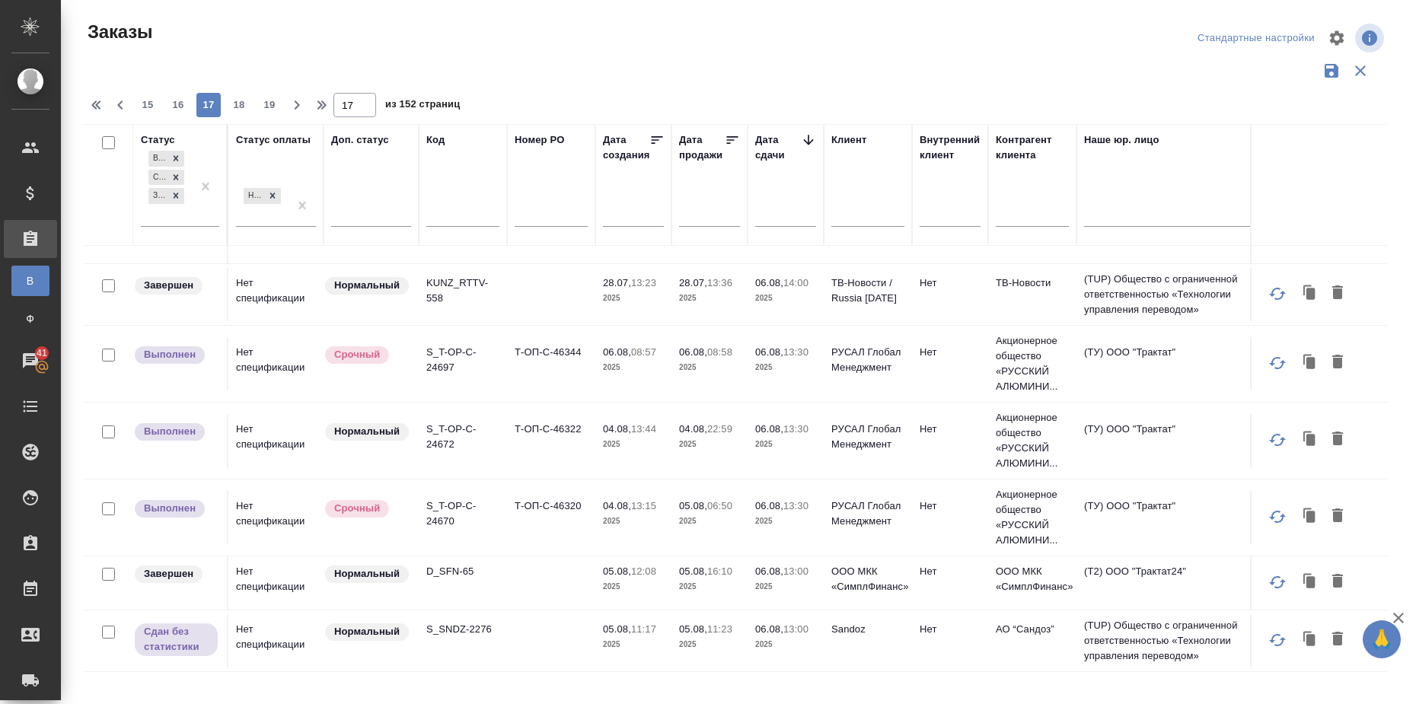
scroll to position [1265, 0]
click at [265, 104] on span "19" at bounding box center [269, 104] width 24 height 15
type input "19"
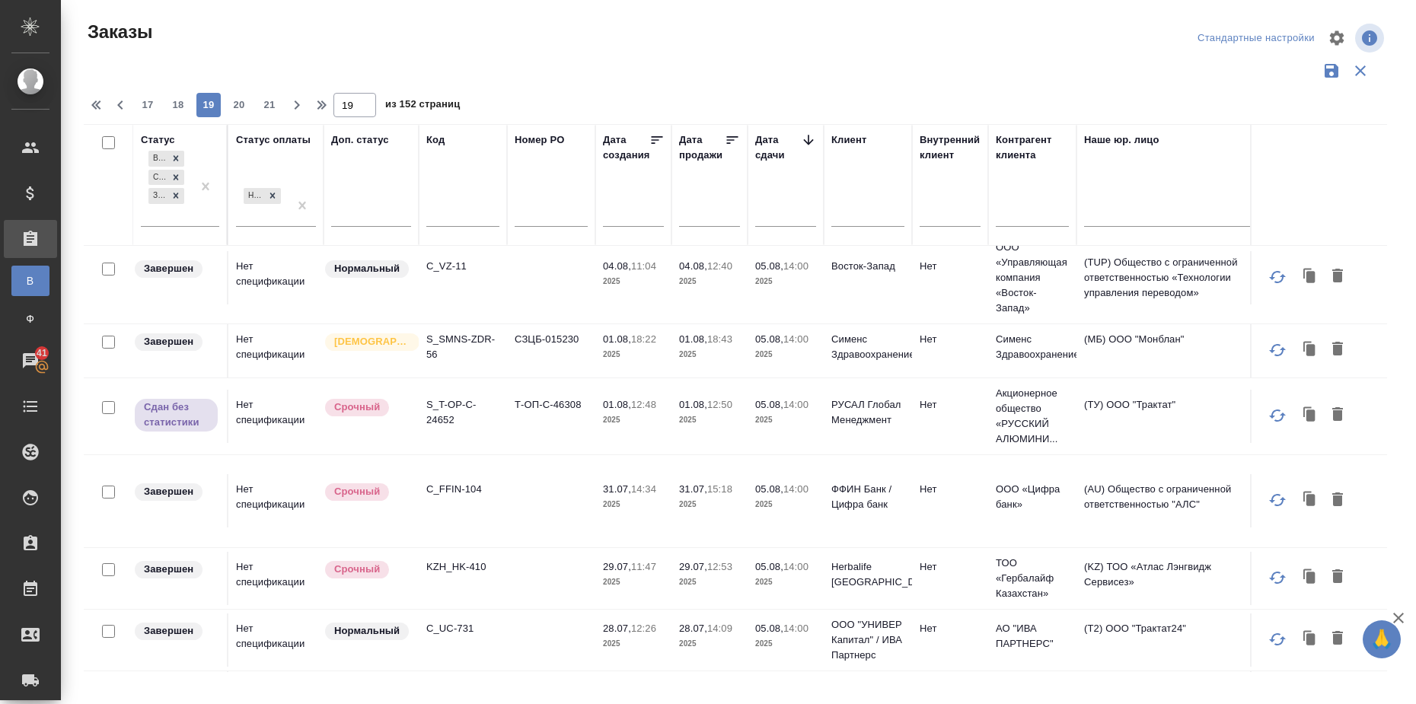
scroll to position [1333, 0]
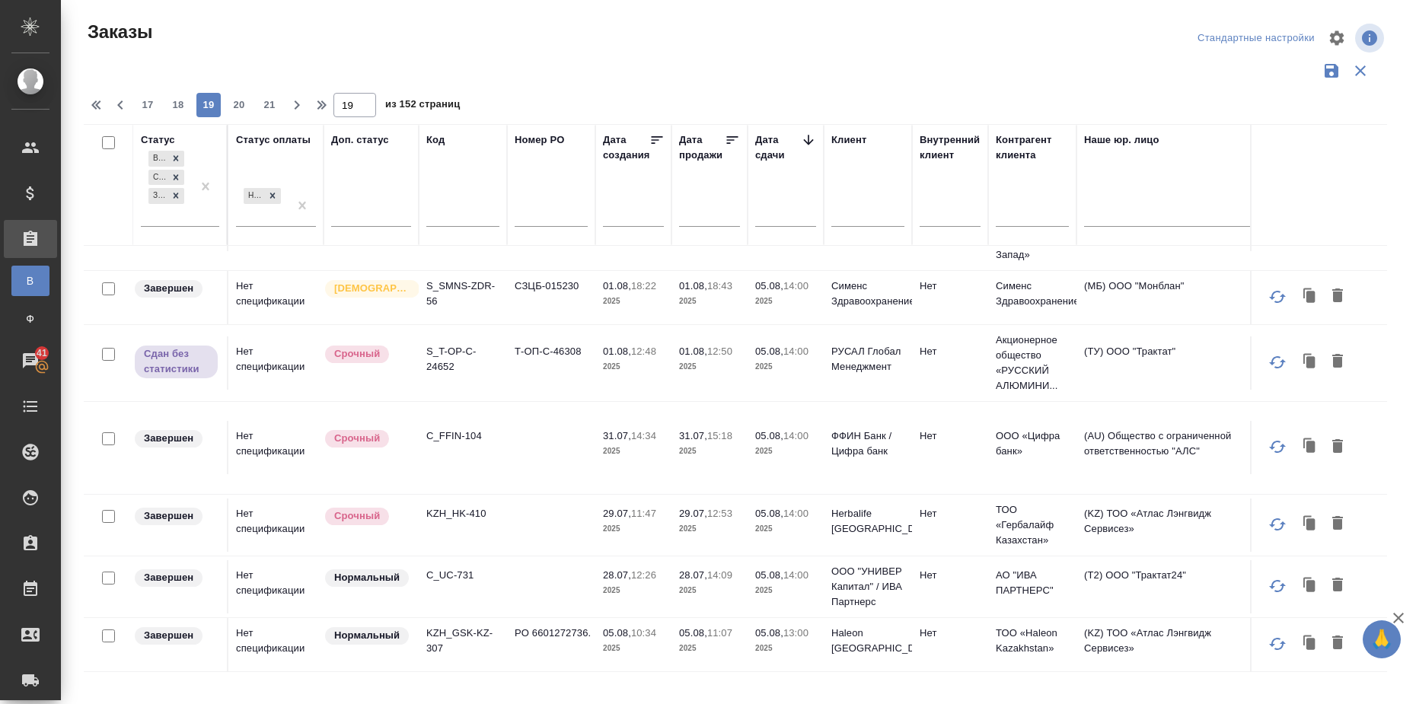
click at [774, 218] on input "text" at bounding box center [790, 213] width 52 height 21
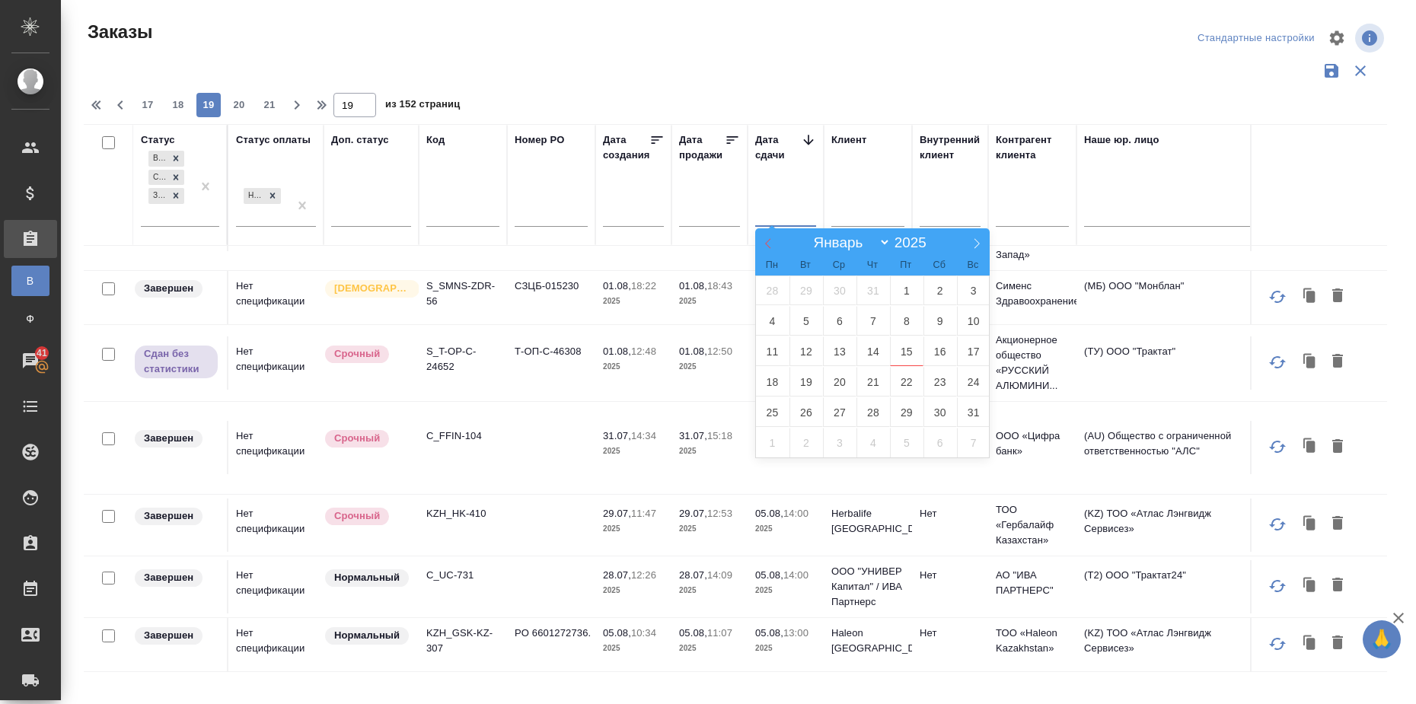
click at [768, 250] on span at bounding box center [768, 241] width 26 height 26
click at [767, 244] on icon at bounding box center [768, 243] width 11 height 11
select select "5"
click at [970, 289] on span "1" at bounding box center [973, 291] width 33 height 30
type div "[DATE]T21:00:00.000Z"
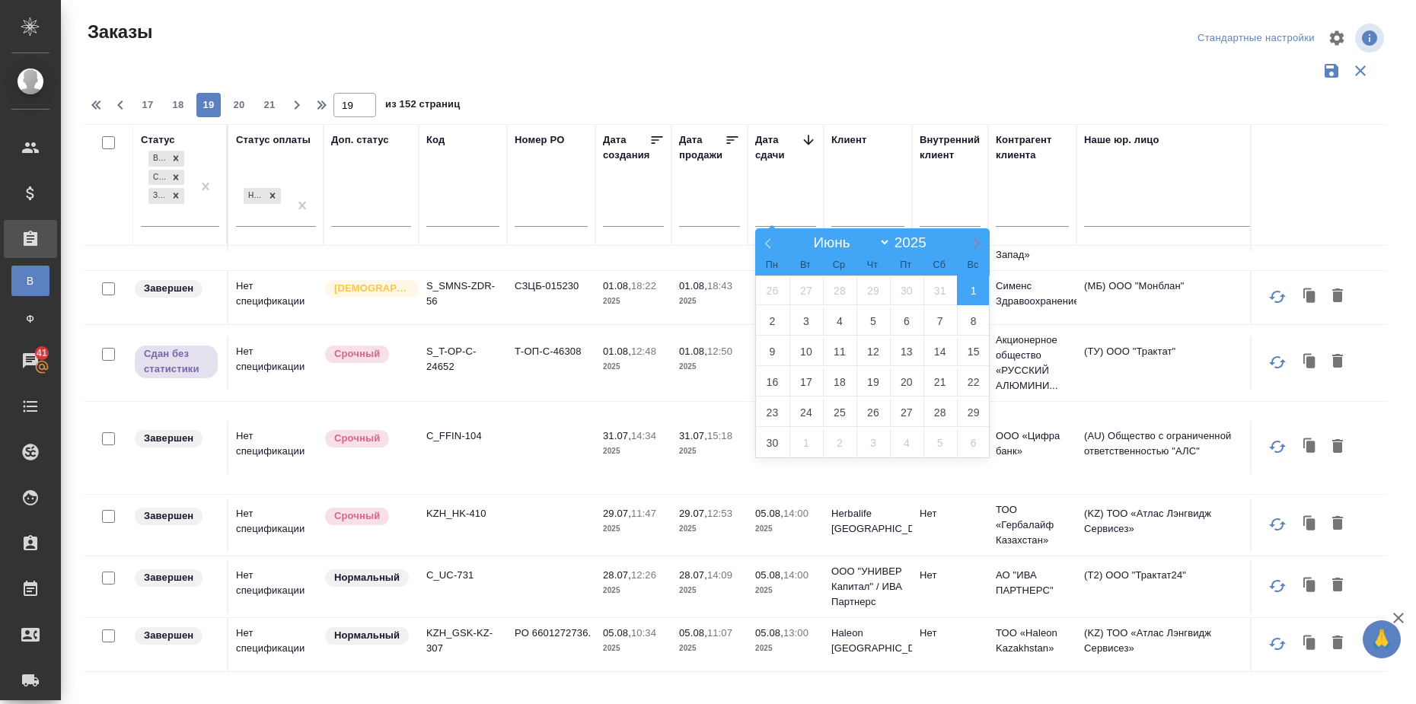
click at [971, 244] on icon at bounding box center [976, 243] width 11 height 11
select select "6"
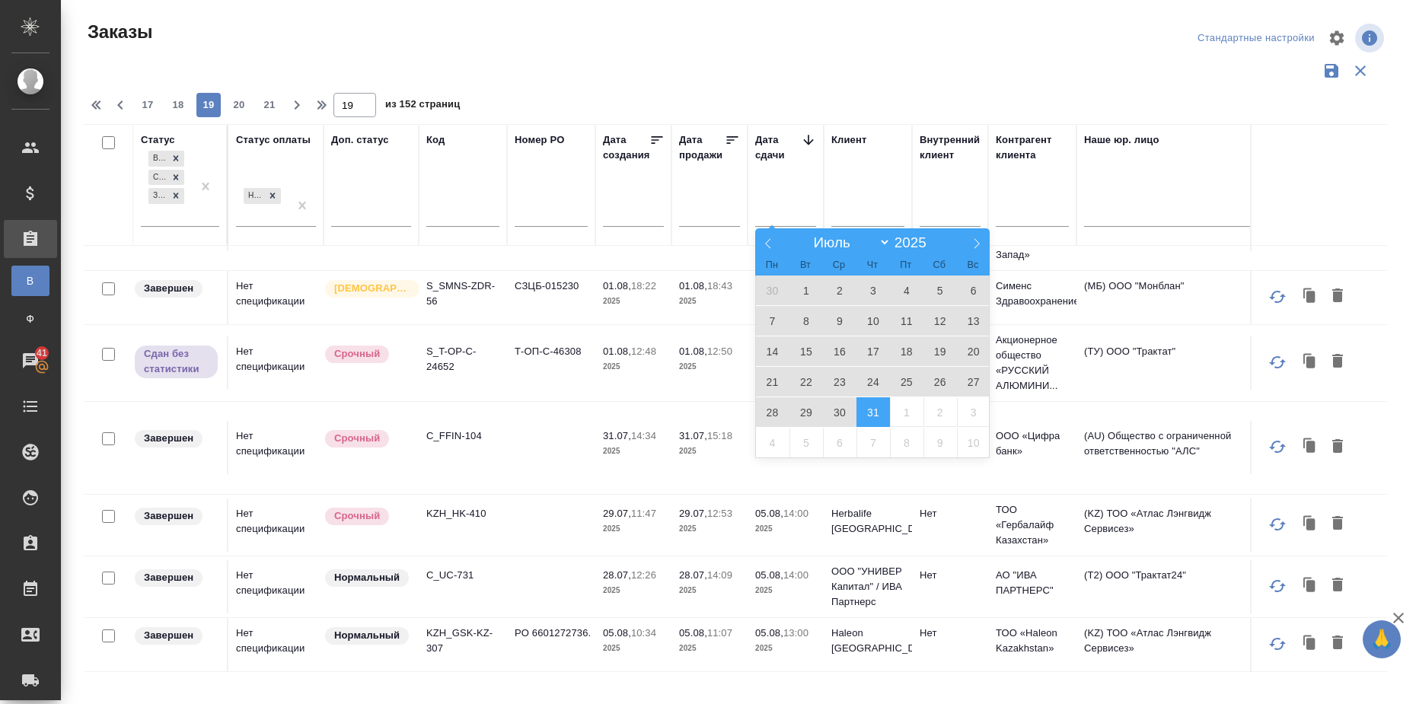
click at [863, 412] on span "31" at bounding box center [872, 412] width 33 height 30
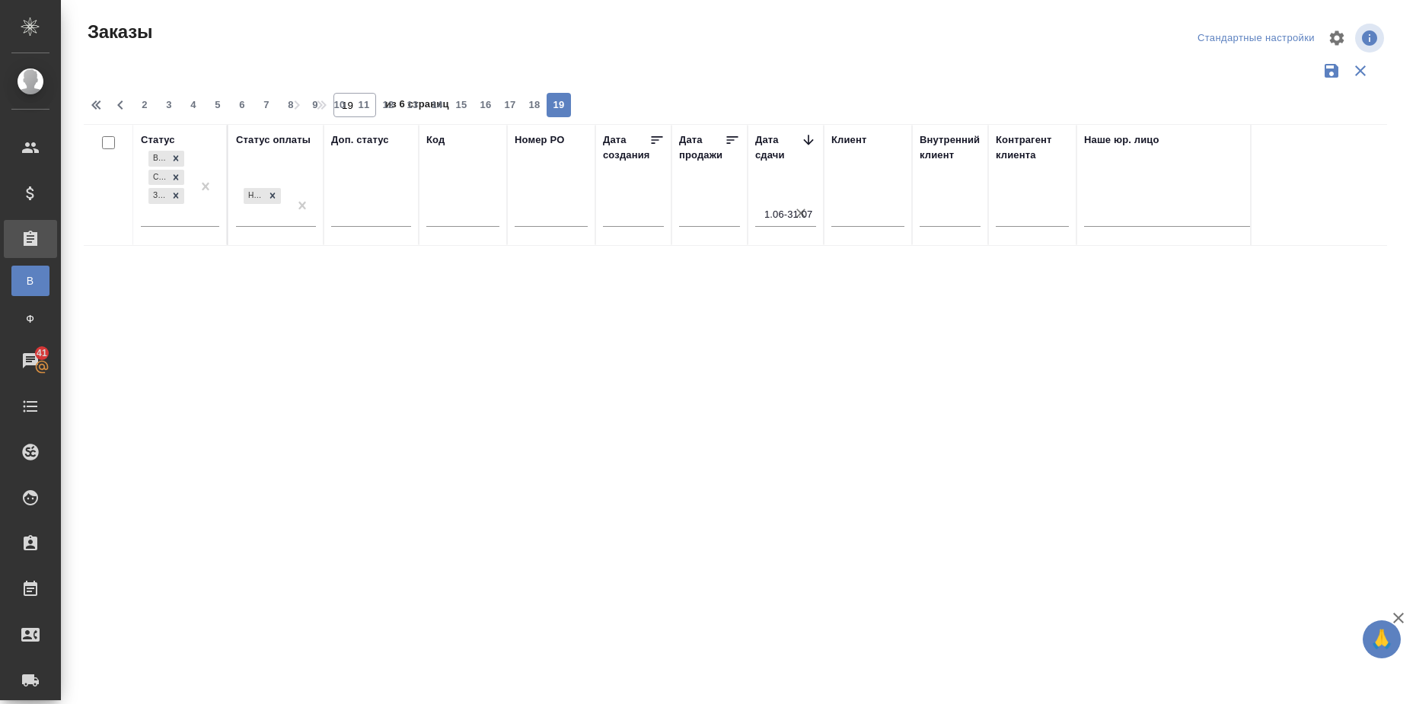
scroll to position [0, 0]
click at [798, 212] on icon "button" at bounding box center [800, 213] width 15 height 15
type input "1"
